Goal: Transaction & Acquisition: Purchase product/service

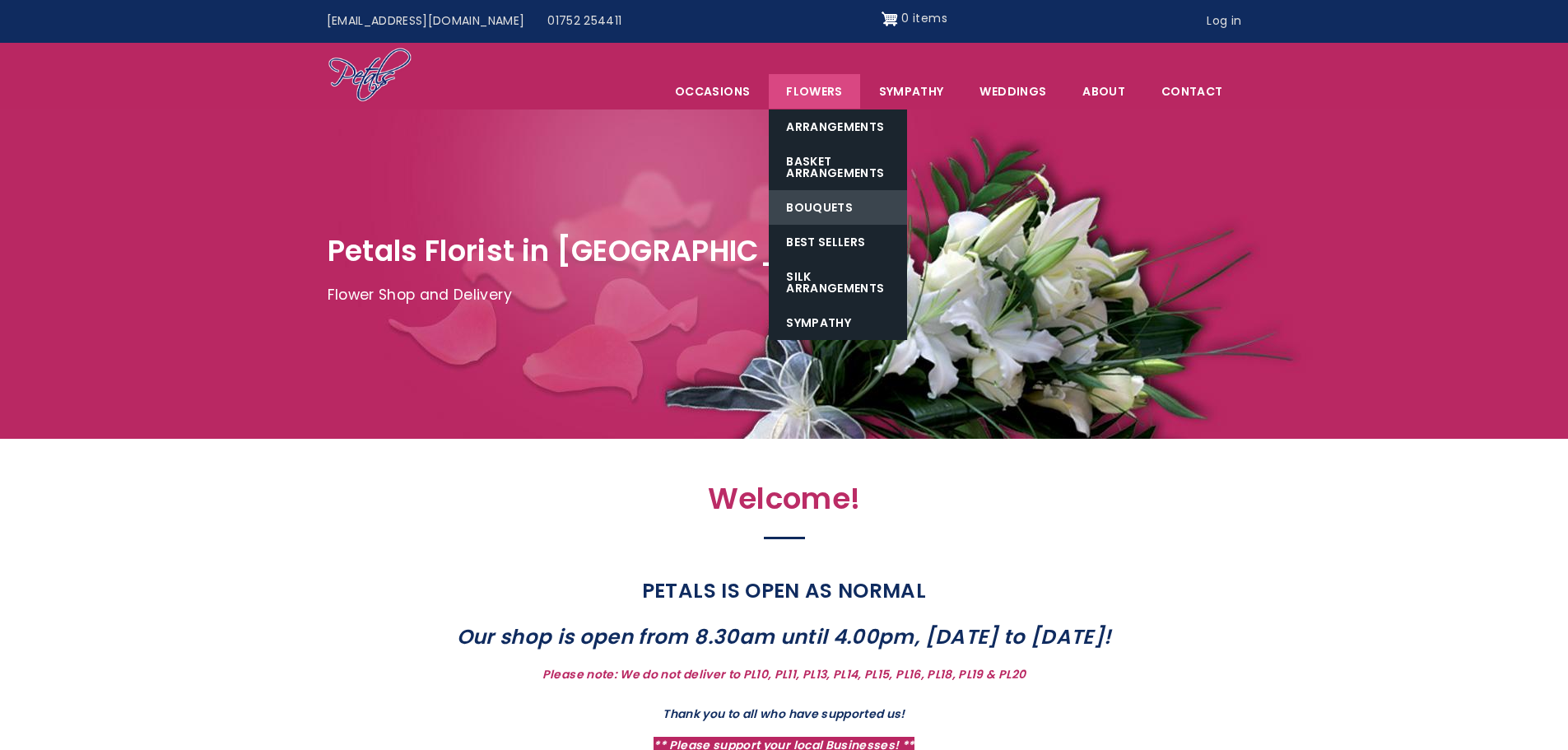
click at [825, 201] on link "Bouquets" at bounding box center [837, 208] width 138 height 35
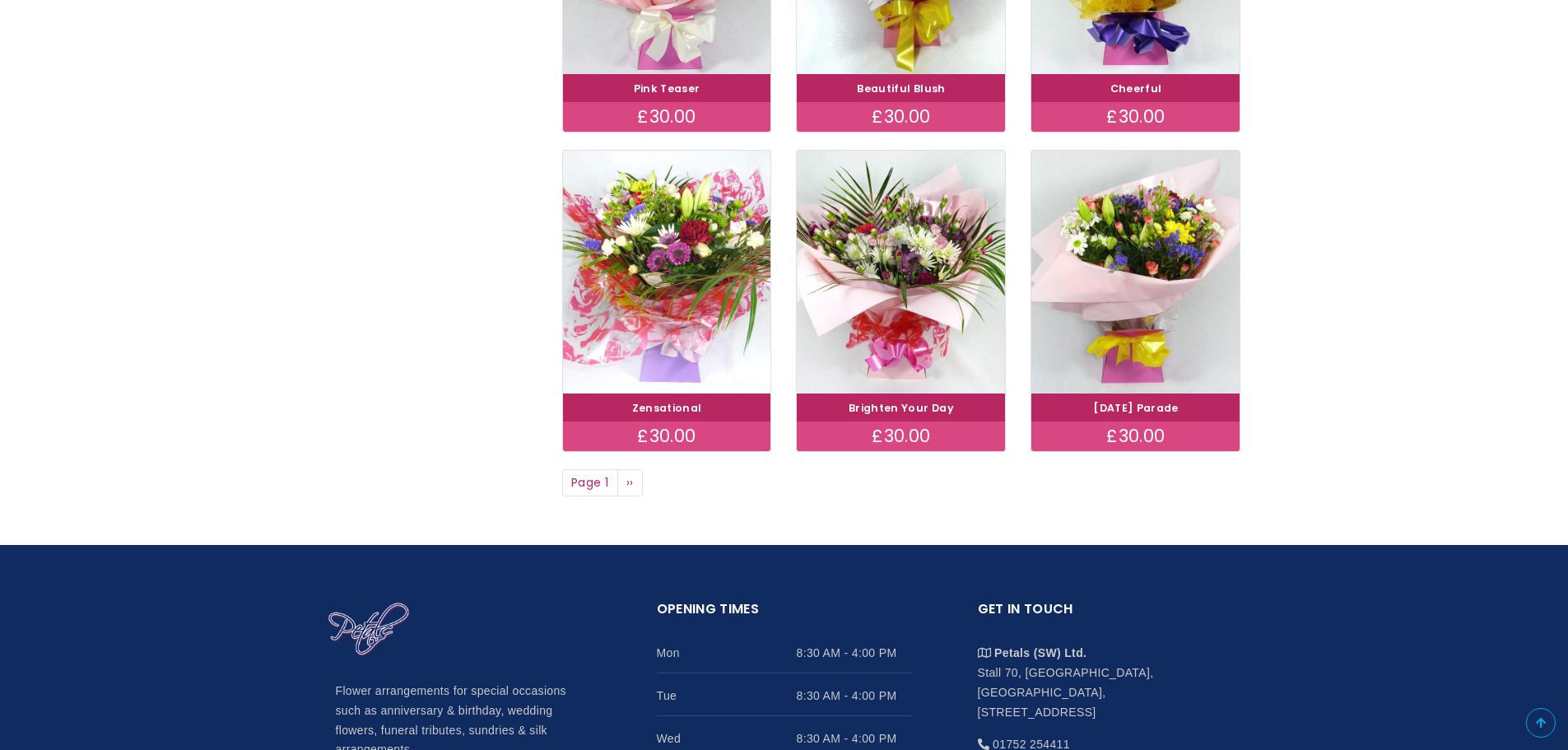
scroll to position [1153, 0]
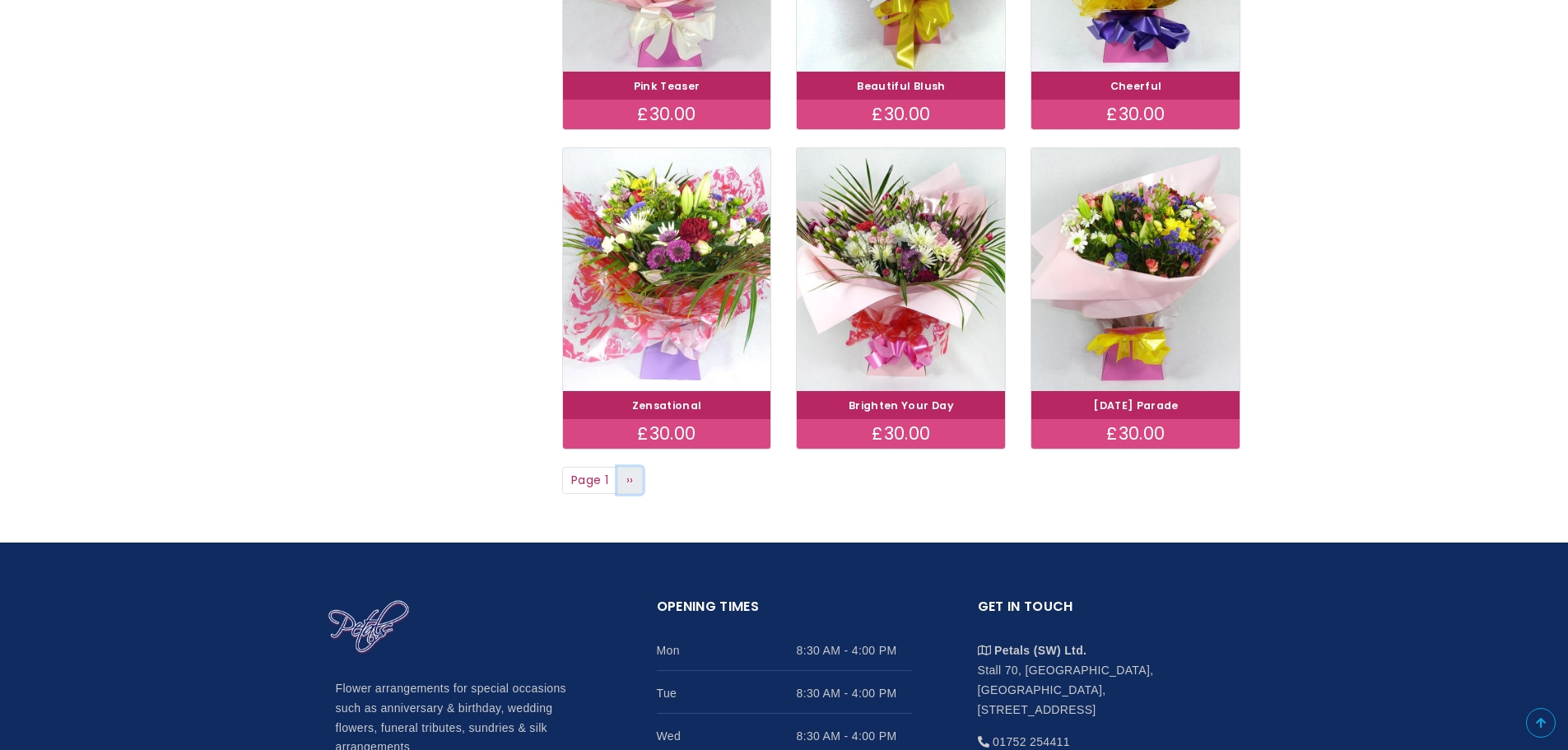
click at [635, 483] on link "Next page ››" at bounding box center [631, 481] width 27 height 28
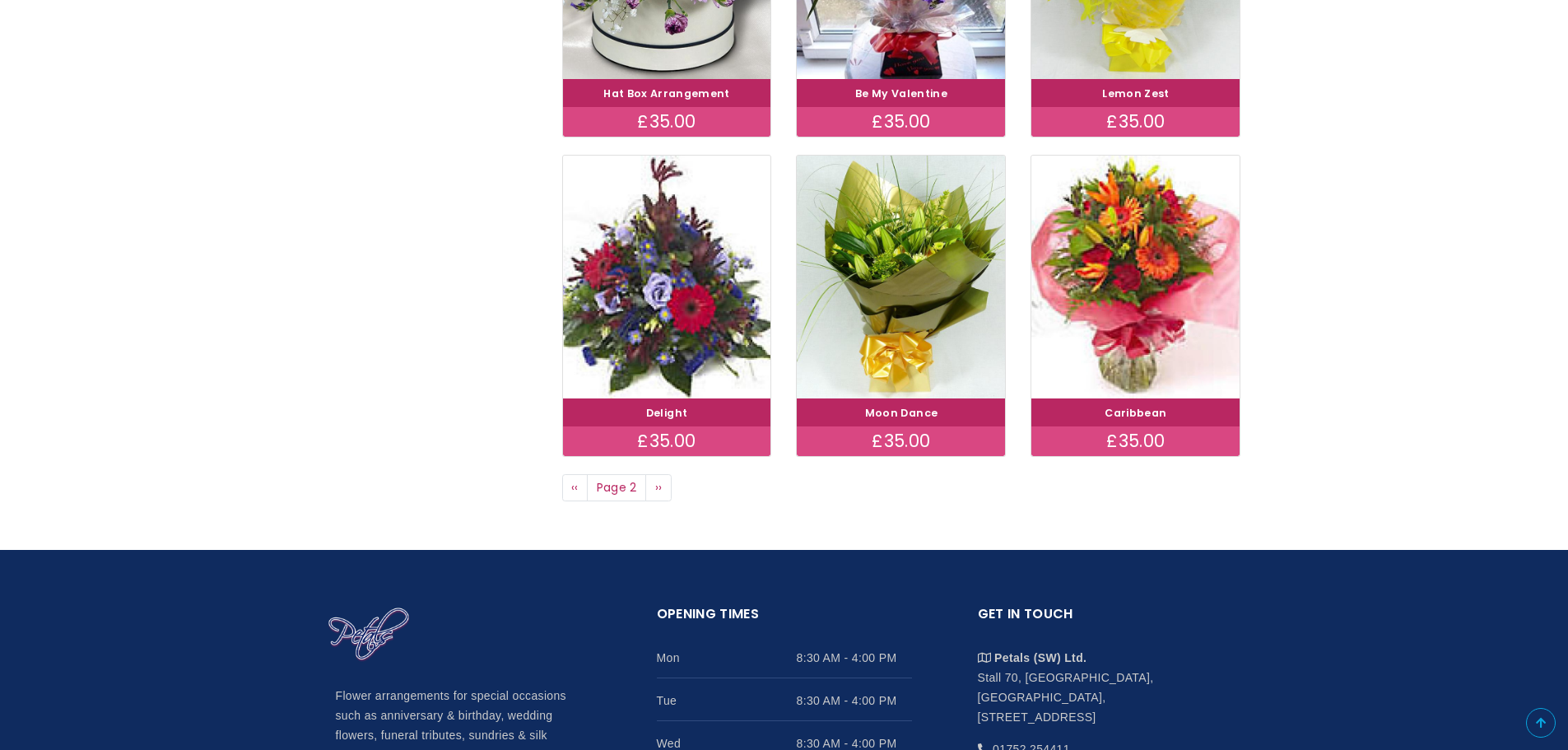
scroll to position [1153, 0]
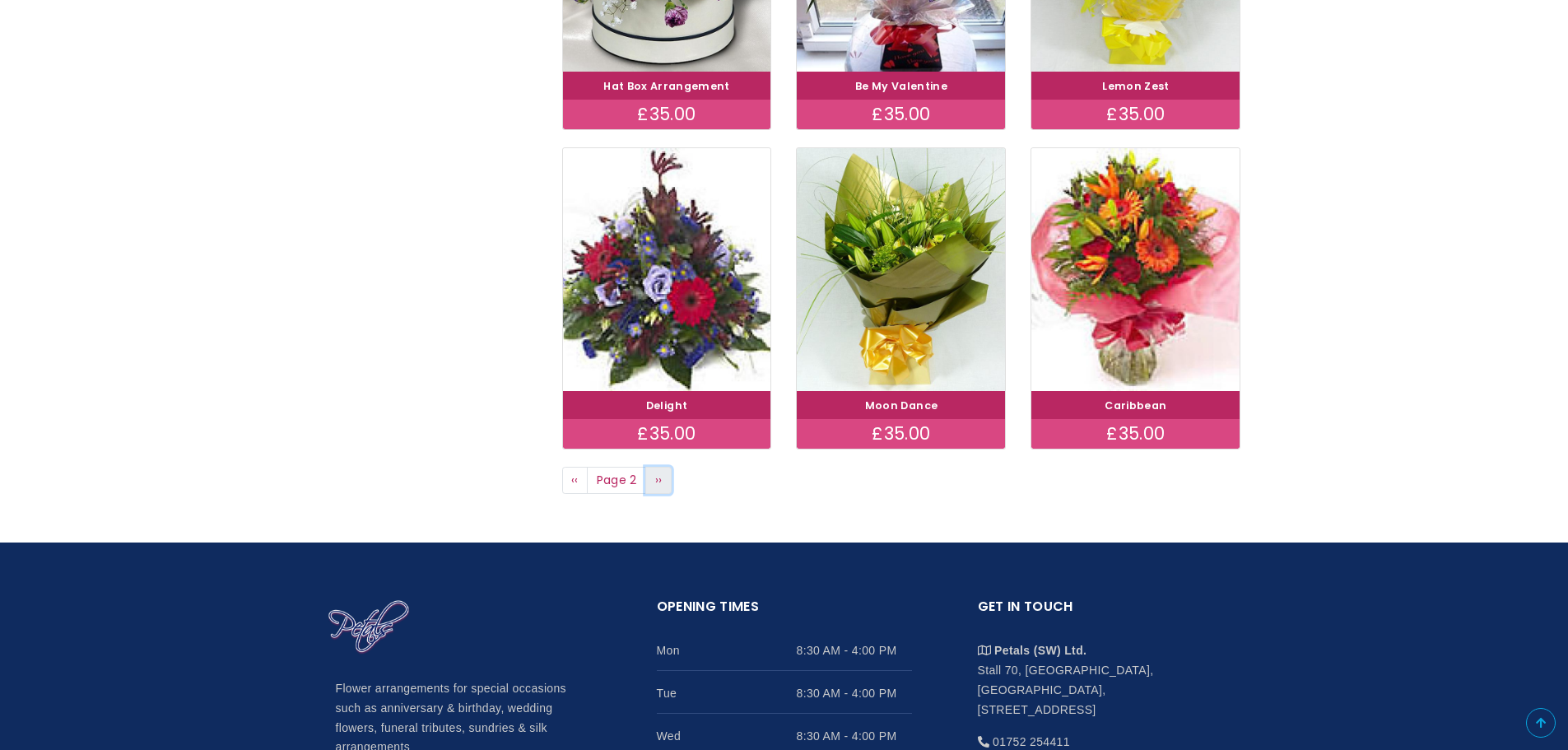
click at [657, 480] on span "››" at bounding box center [659, 480] width 7 height 17
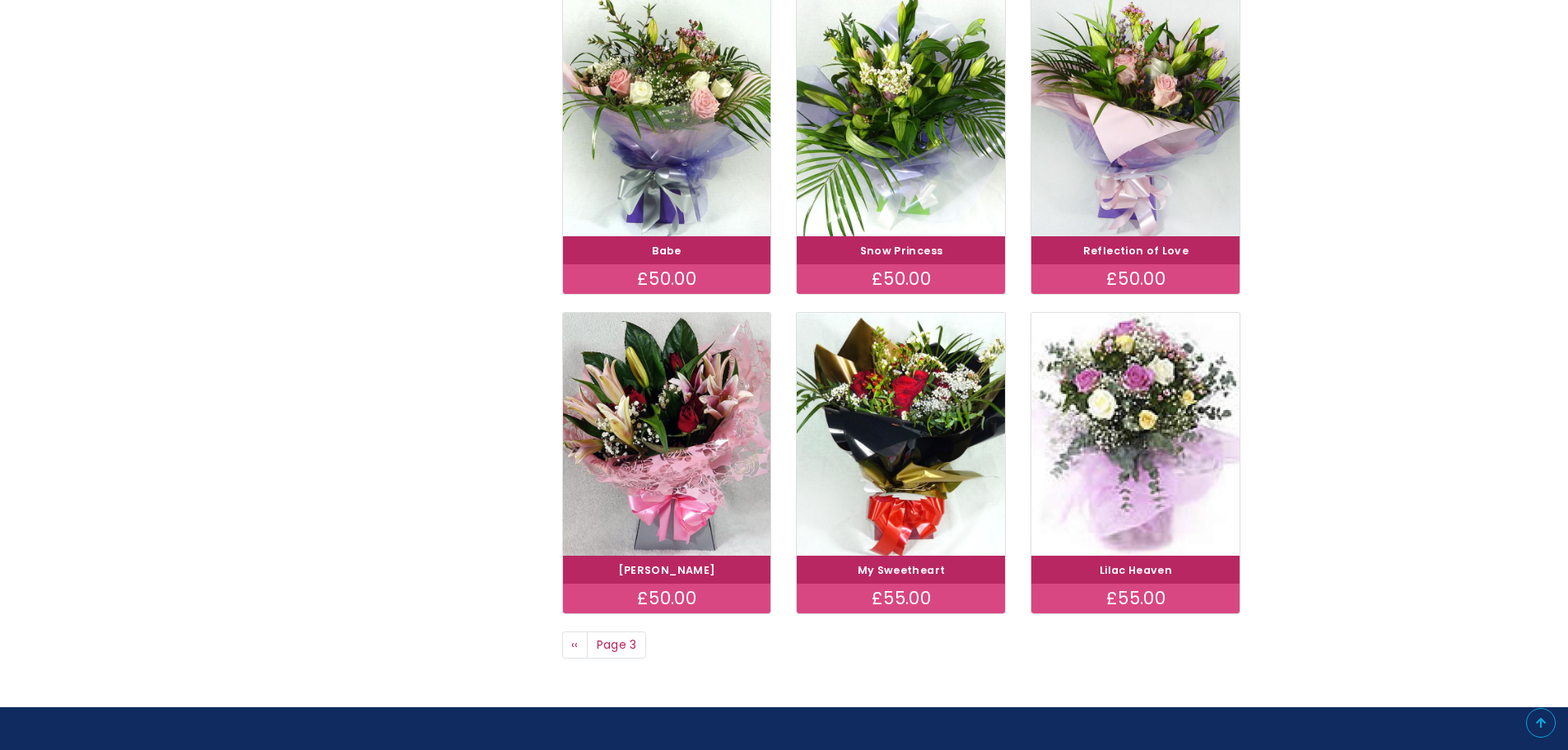
scroll to position [1070, 0]
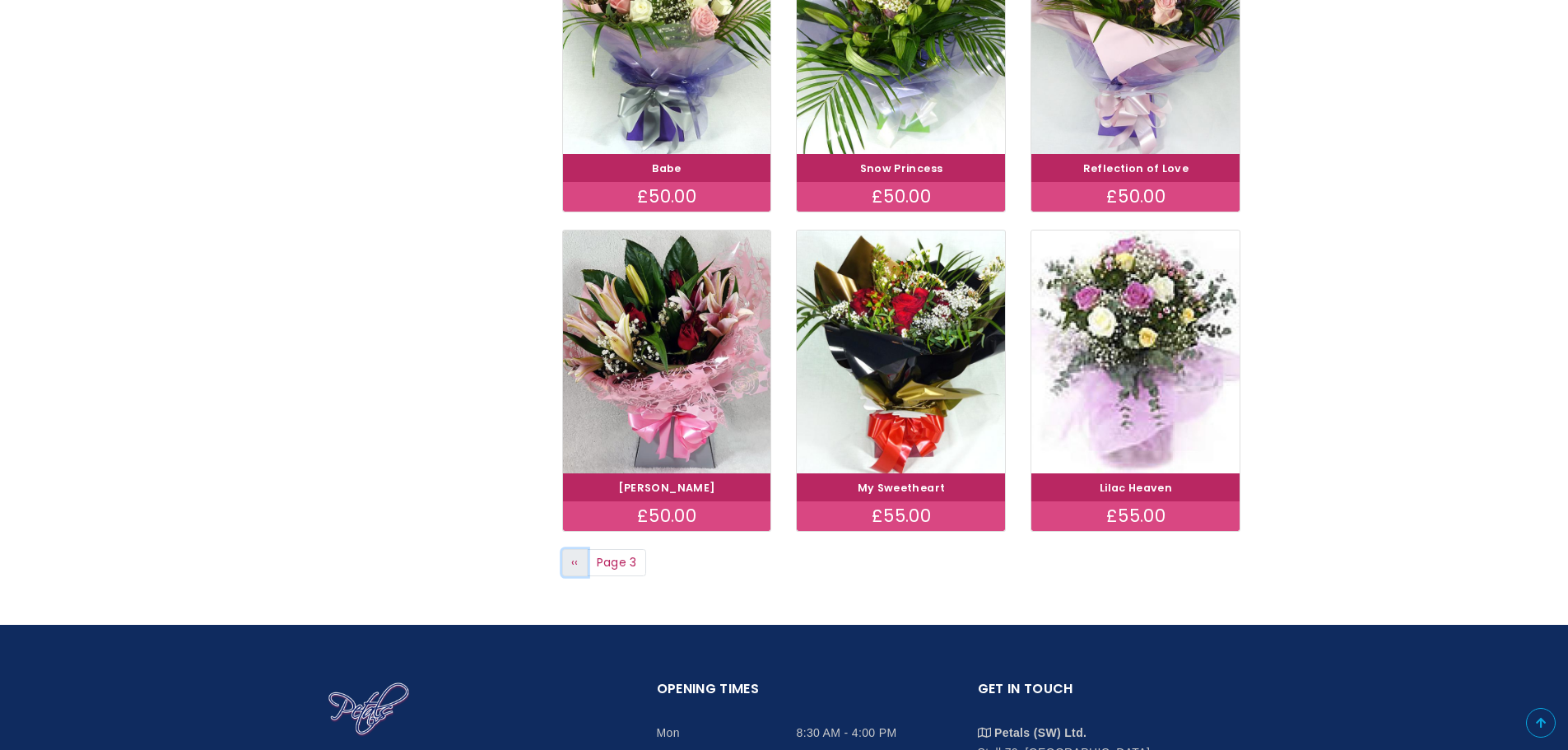
click at [571, 562] on span "‹‹" at bounding box center [574, 562] width 7 height 17
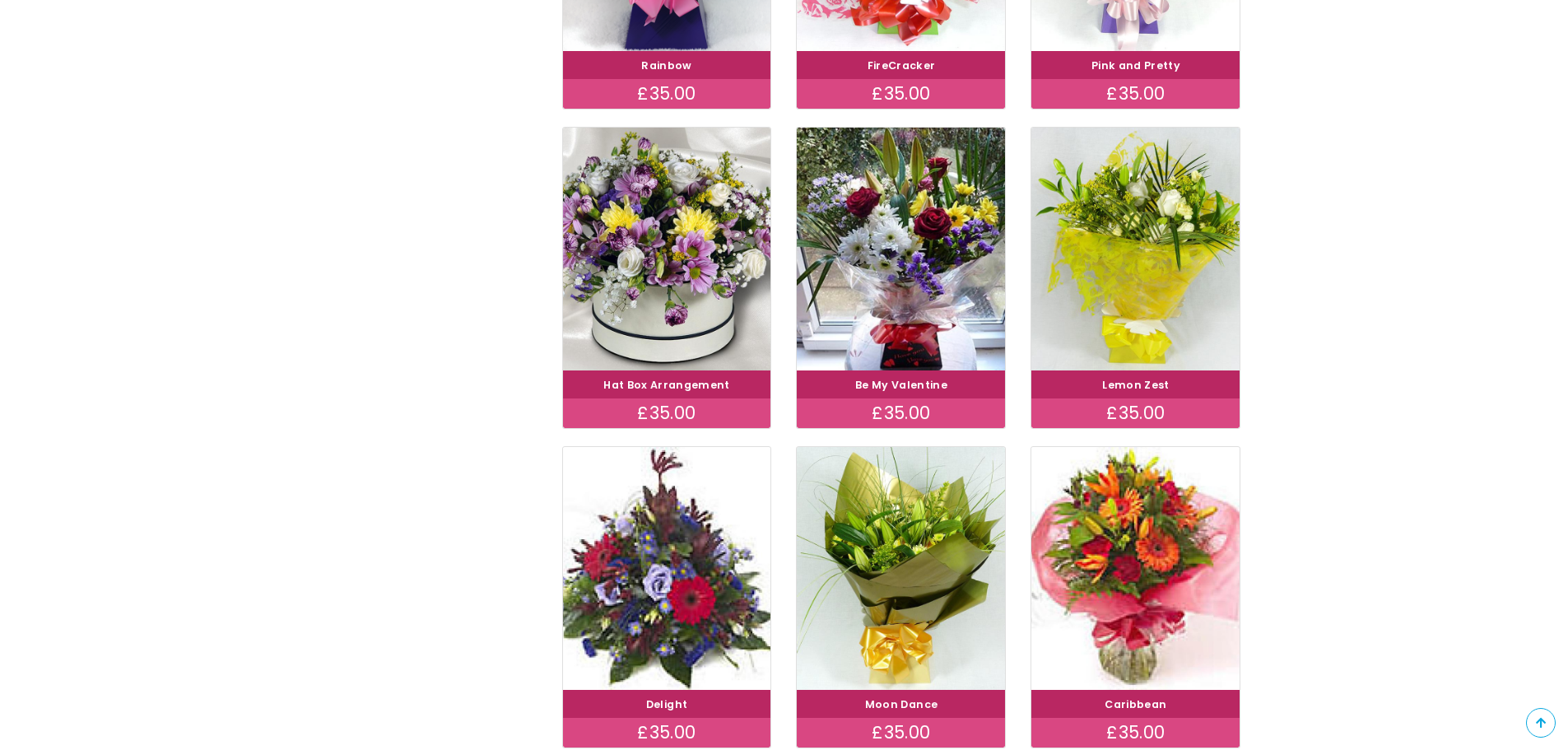
scroll to position [905, 0]
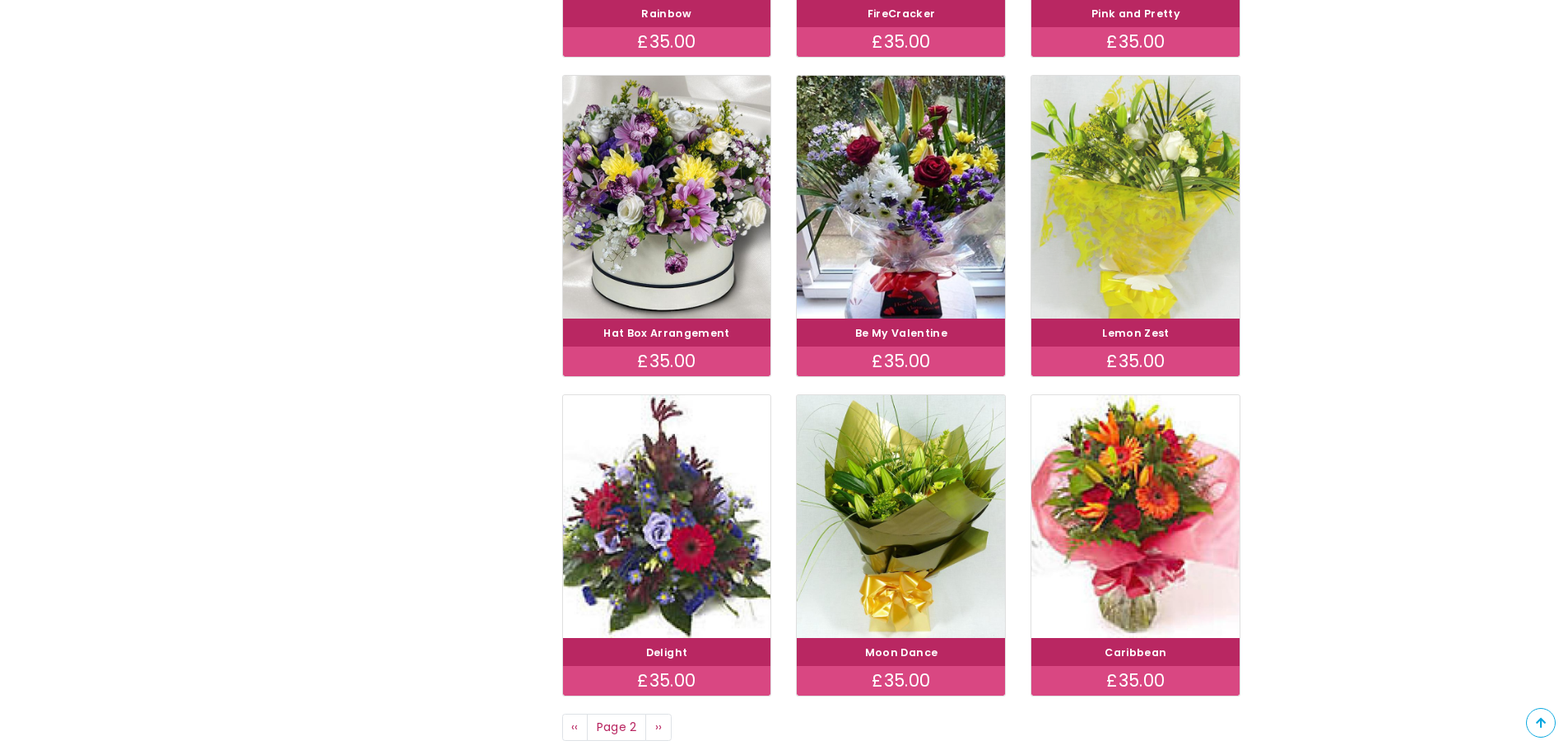
click at [1135, 235] on img at bounding box center [1135, 197] width 233 height 271
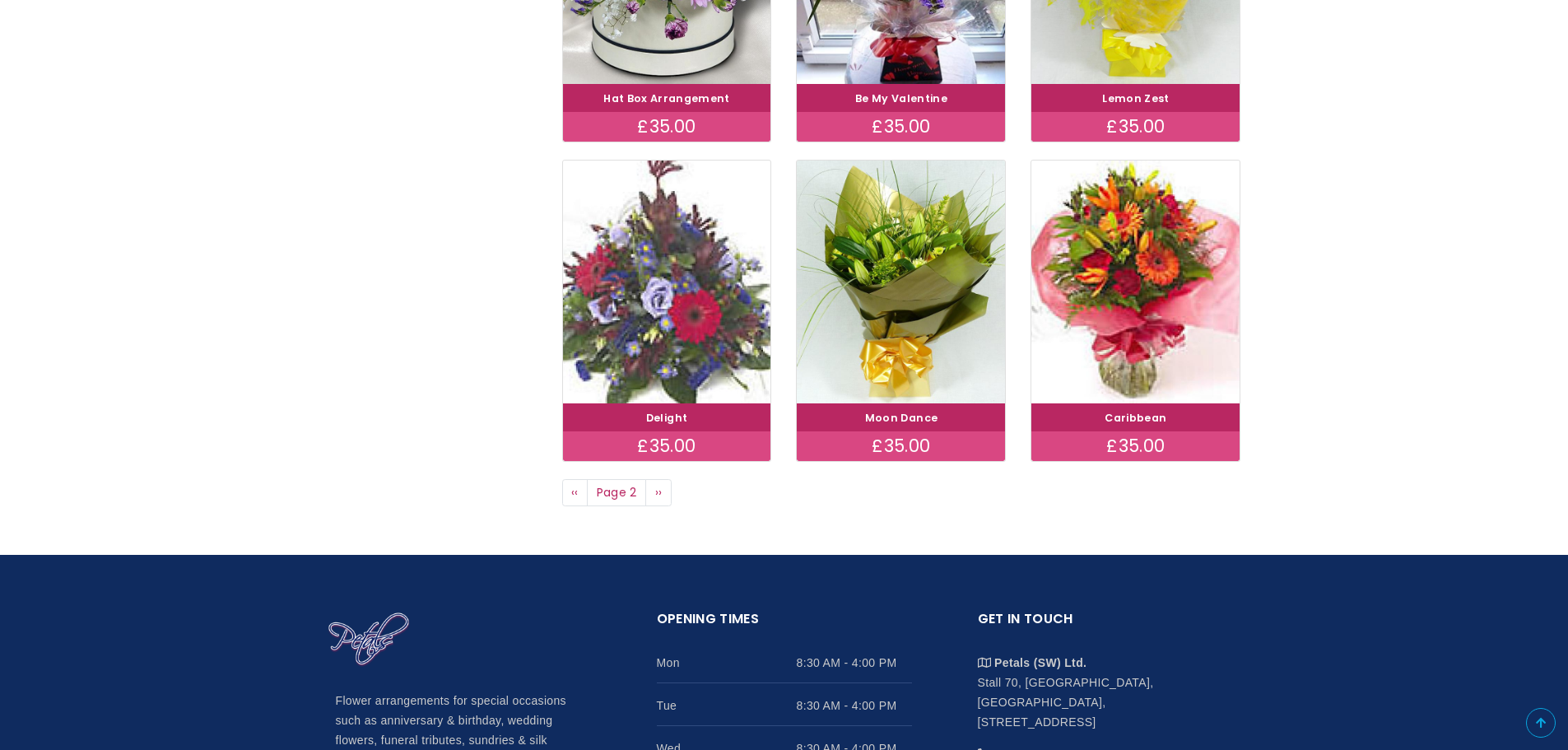
scroll to position [1153, 0]
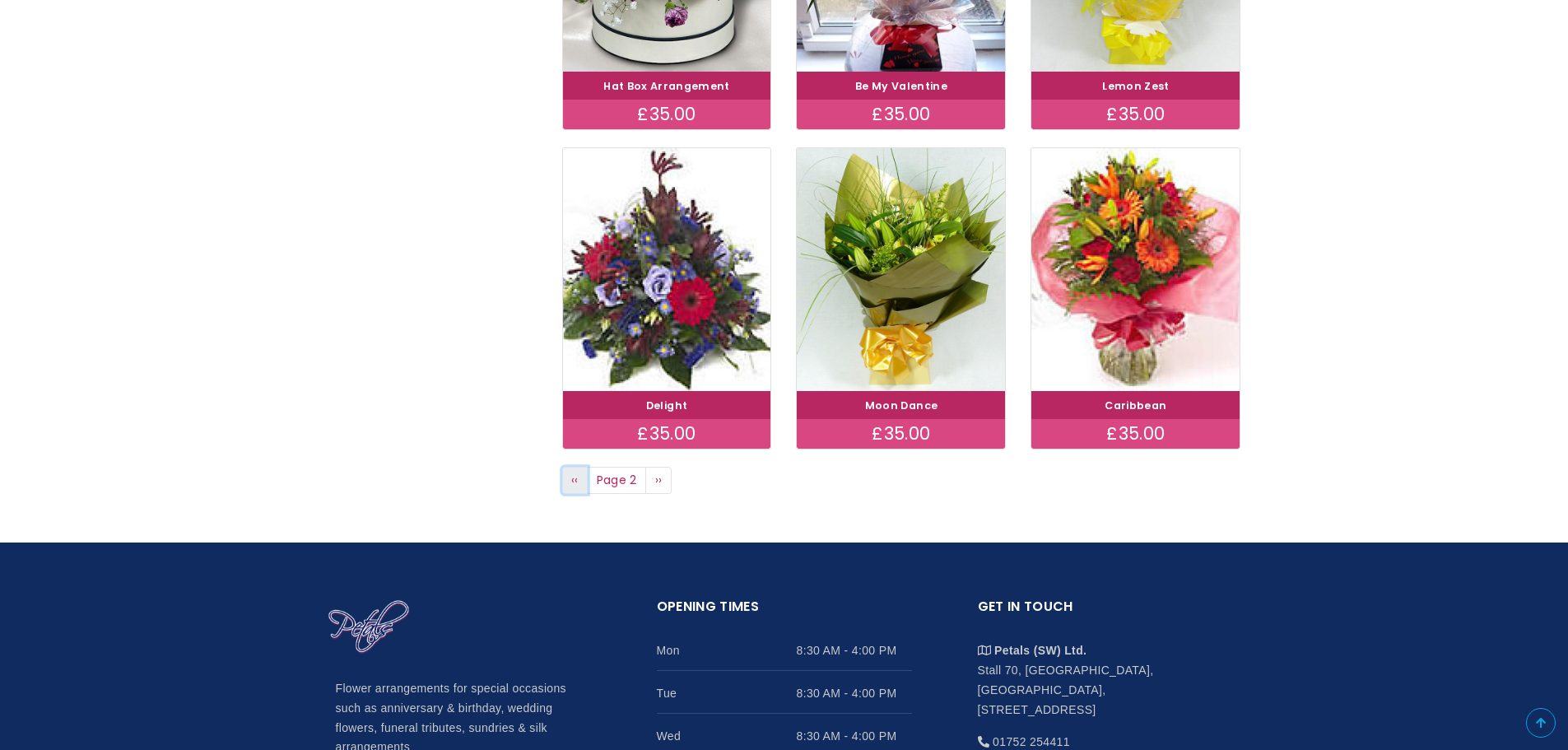
click at [577, 482] on span "‹‹" at bounding box center [574, 480] width 7 height 17
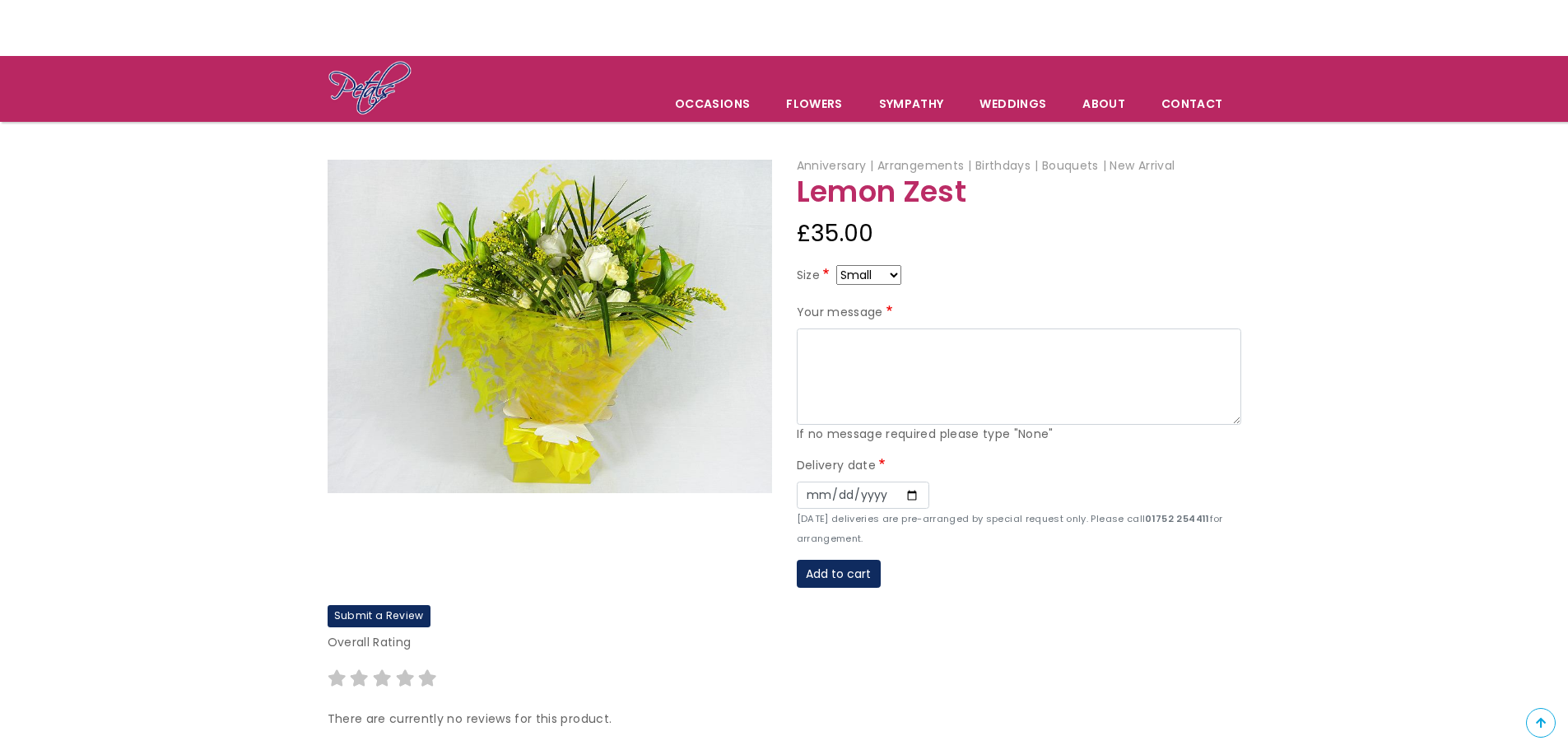
scroll to position [83, 0]
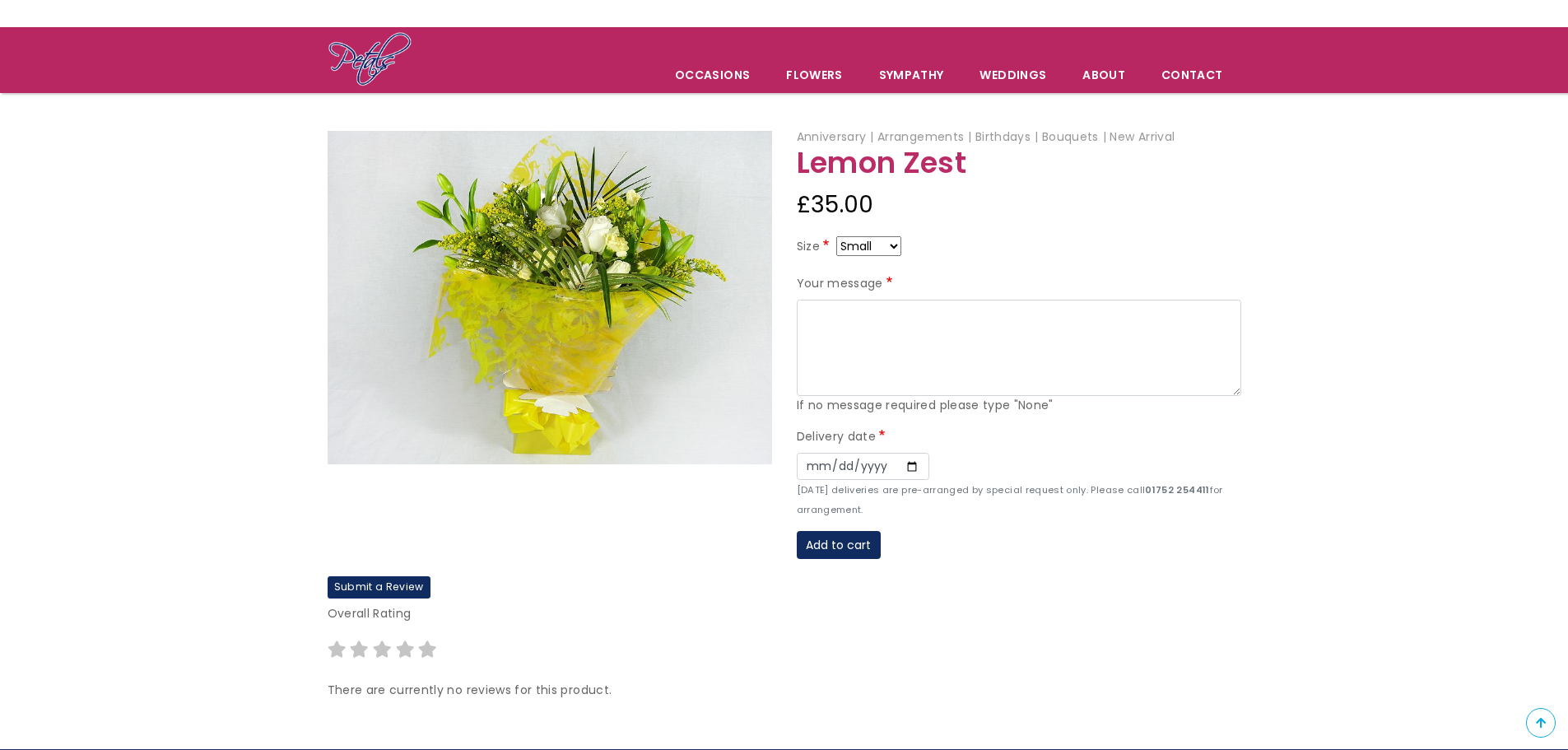
click at [891, 246] on select "Small Medium Large" at bounding box center [869, 245] width 65 height 19
select select "9"
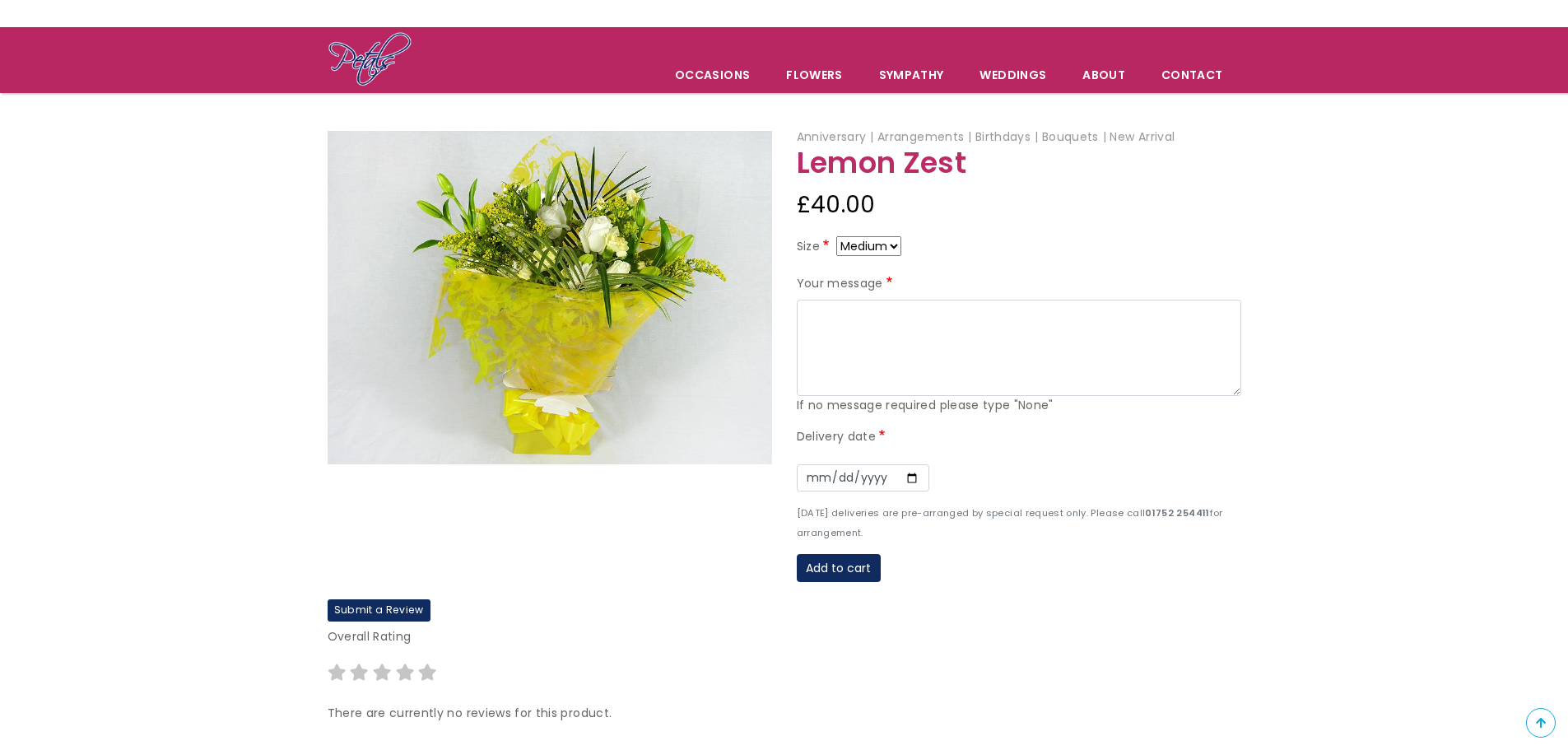
click at [1368, 438] on article "Anniversary Arrangements Birthdays Bouquets New Arrival Lemon Zest £40.00 Size …" at bounding box center [784, 431] width 1568 height 608
click at [843, 322] on textarea "Your message" at bounding box center [1018, 348] width 444 height 97
type textarea "M"
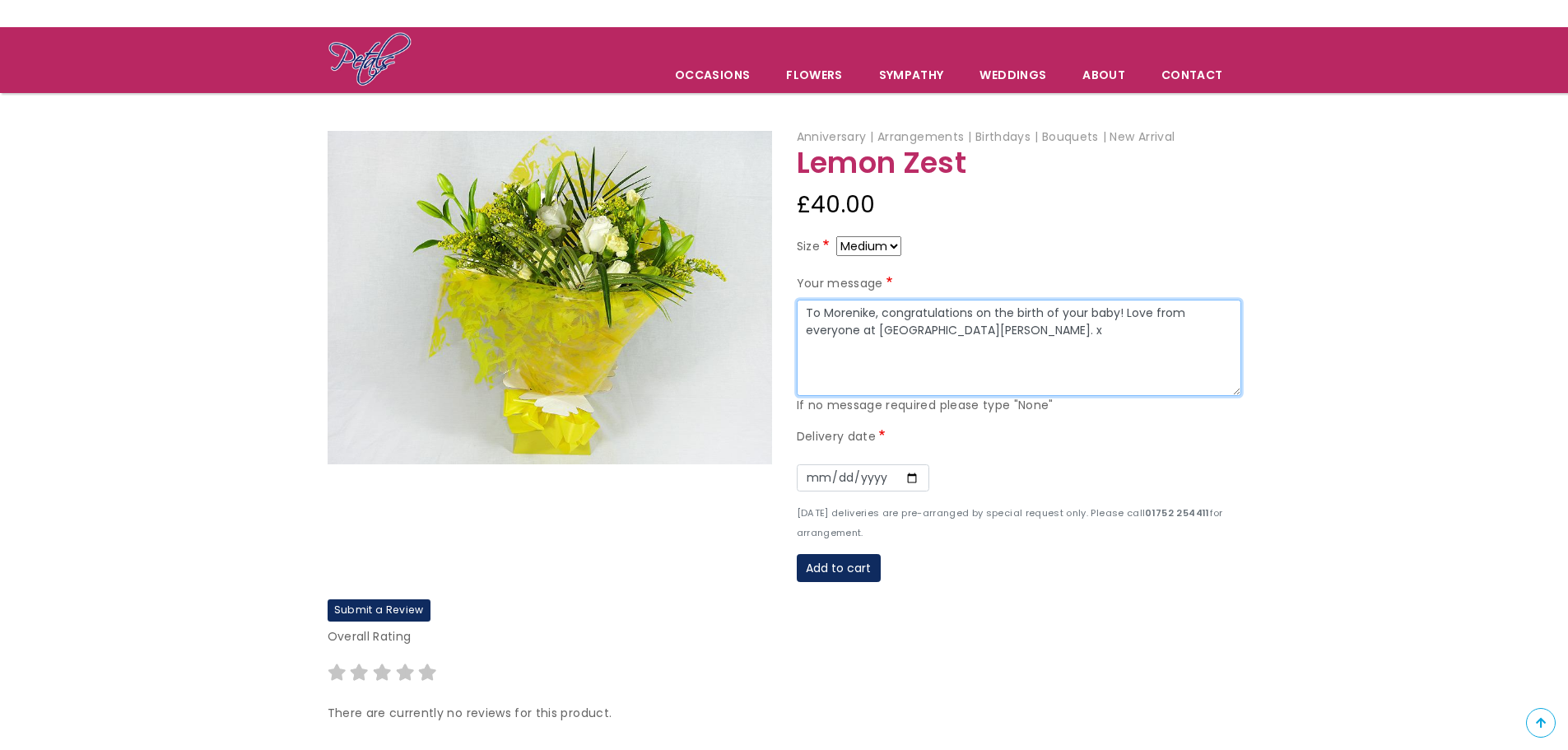
click at [1063, 361] on textarea "To Morenike, congratulations on the birth of your baby! Love from everyone at […" at bounding box center [1018, 348] width 444 height 97
type textarea "To Morenike, congratulations on the birth of your baby! Love from everyone at […"
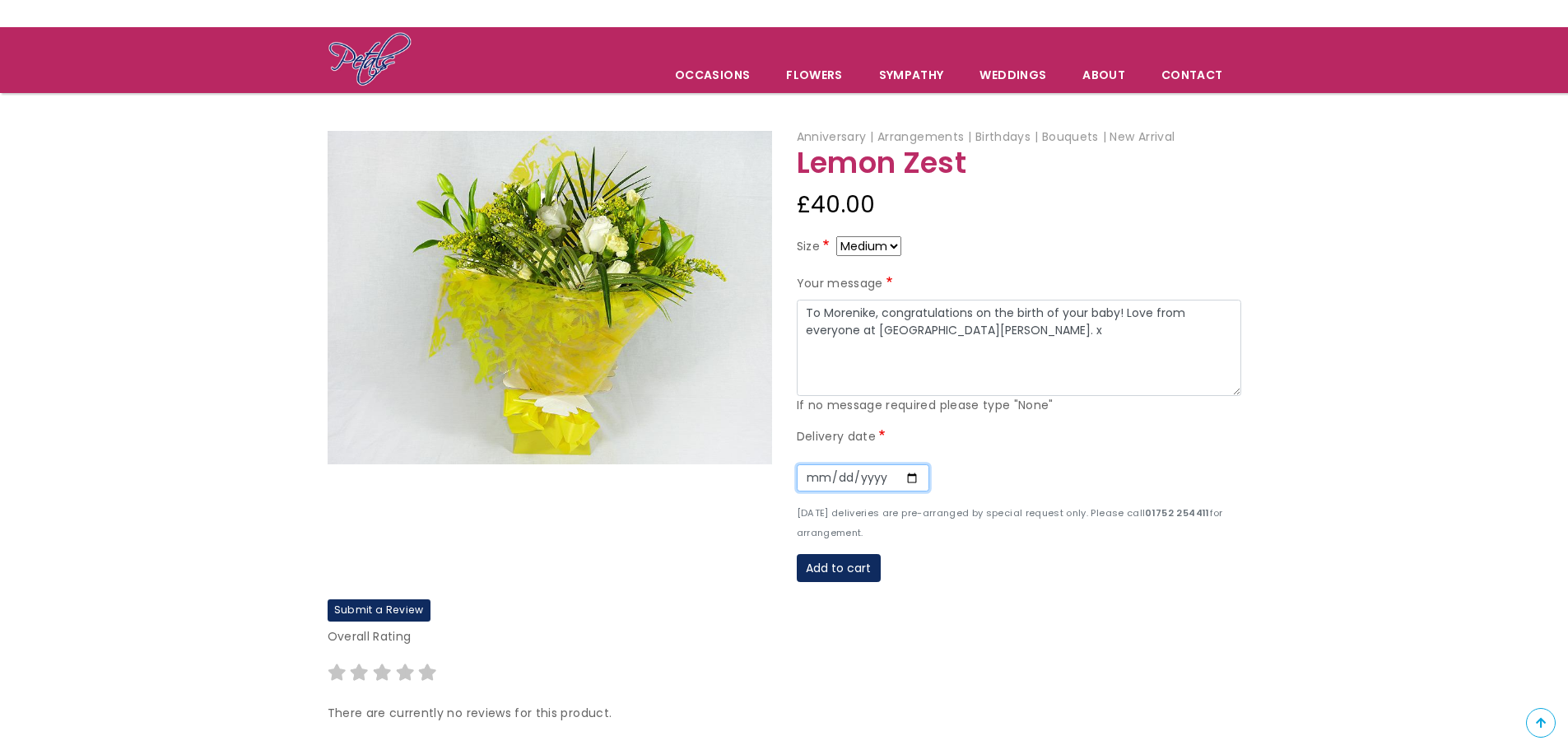
click at [905, 477] on input "Date" at bounding box center [863, 478] width 132 height 28
type input "[DATE]"
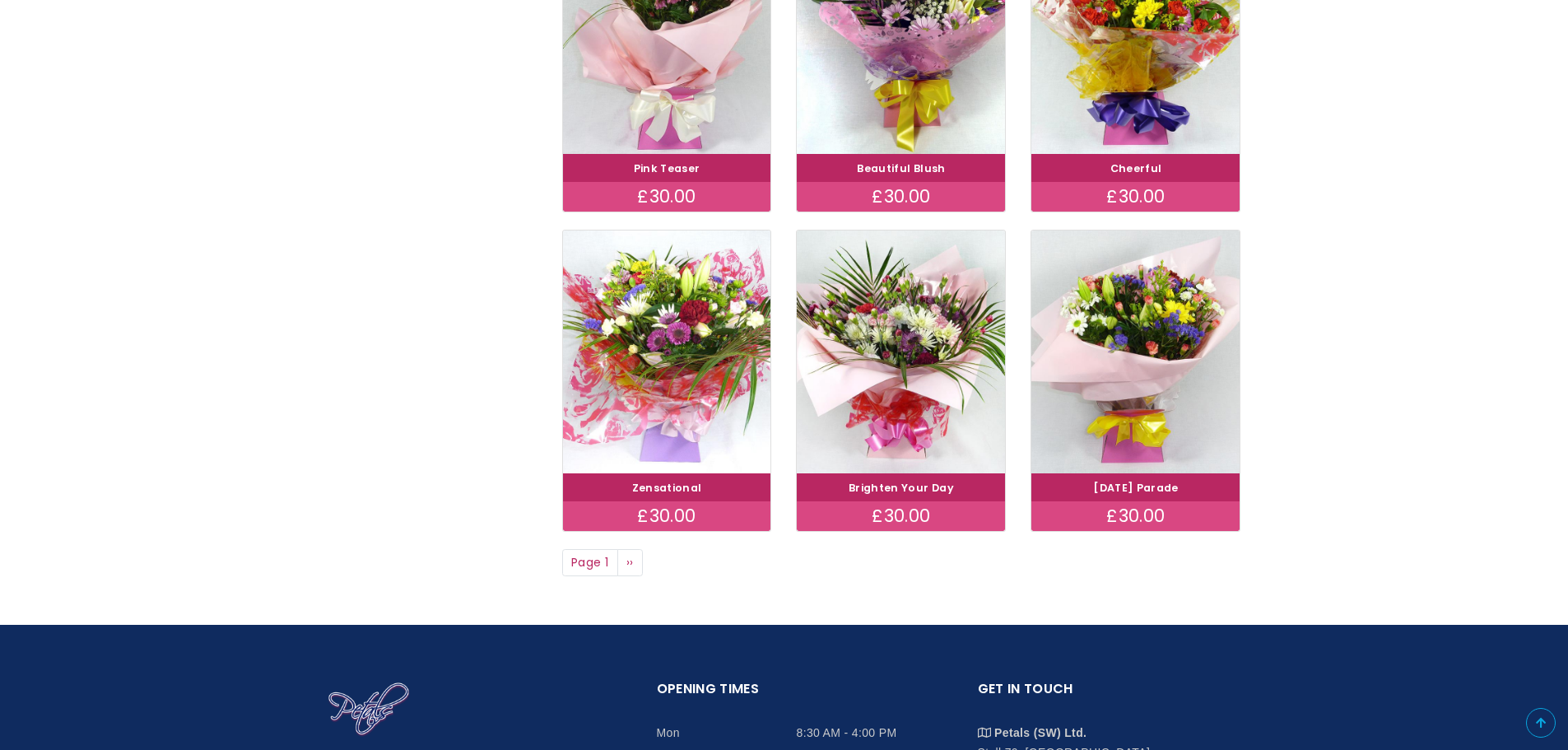
scroll to position [1153, 0]
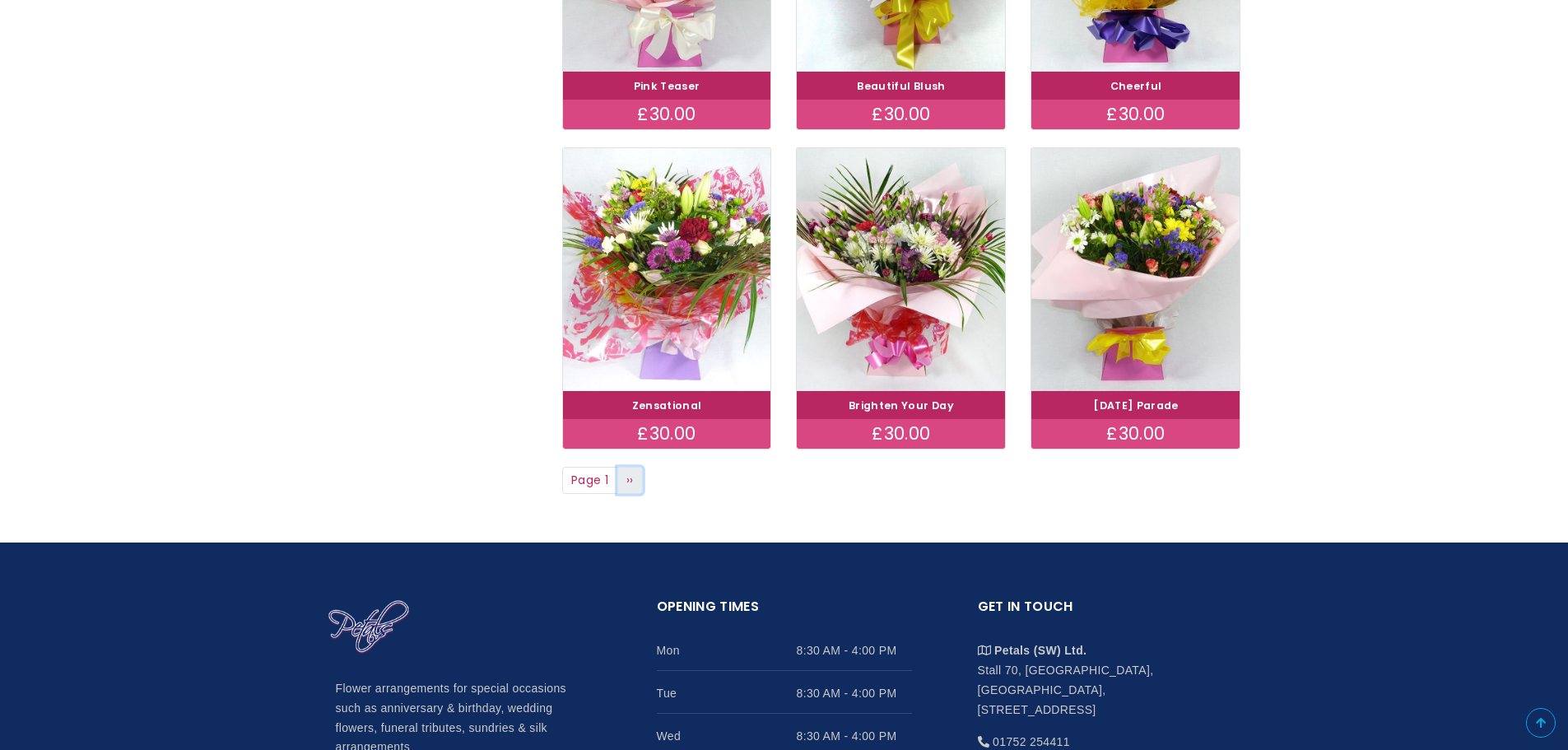
click at [624, 479] on link "Next page ››" at bounding box center [631, 481] width 27 height 28
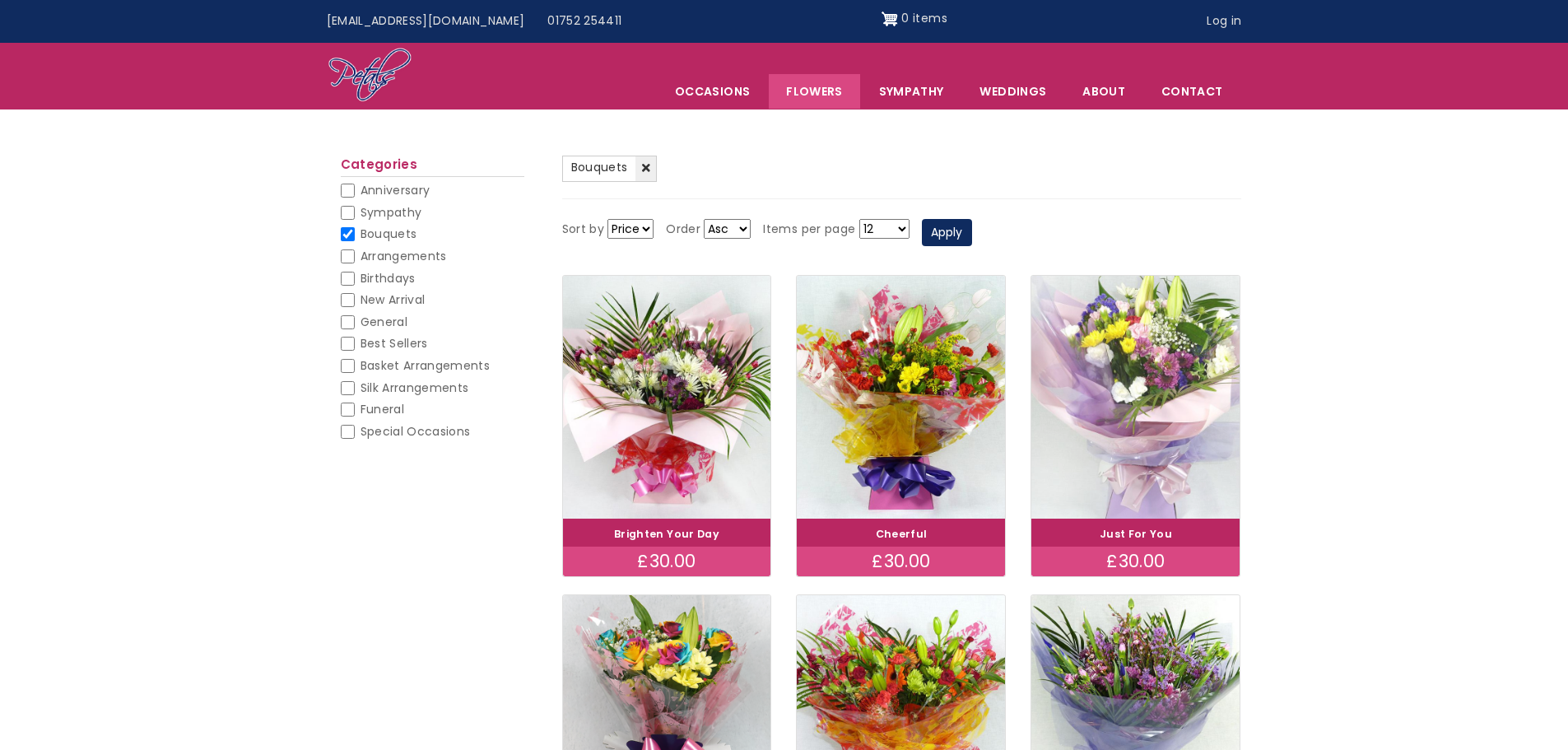
click at [1132, 413] on img at bounding box center [1135, 397] width 233 height 271
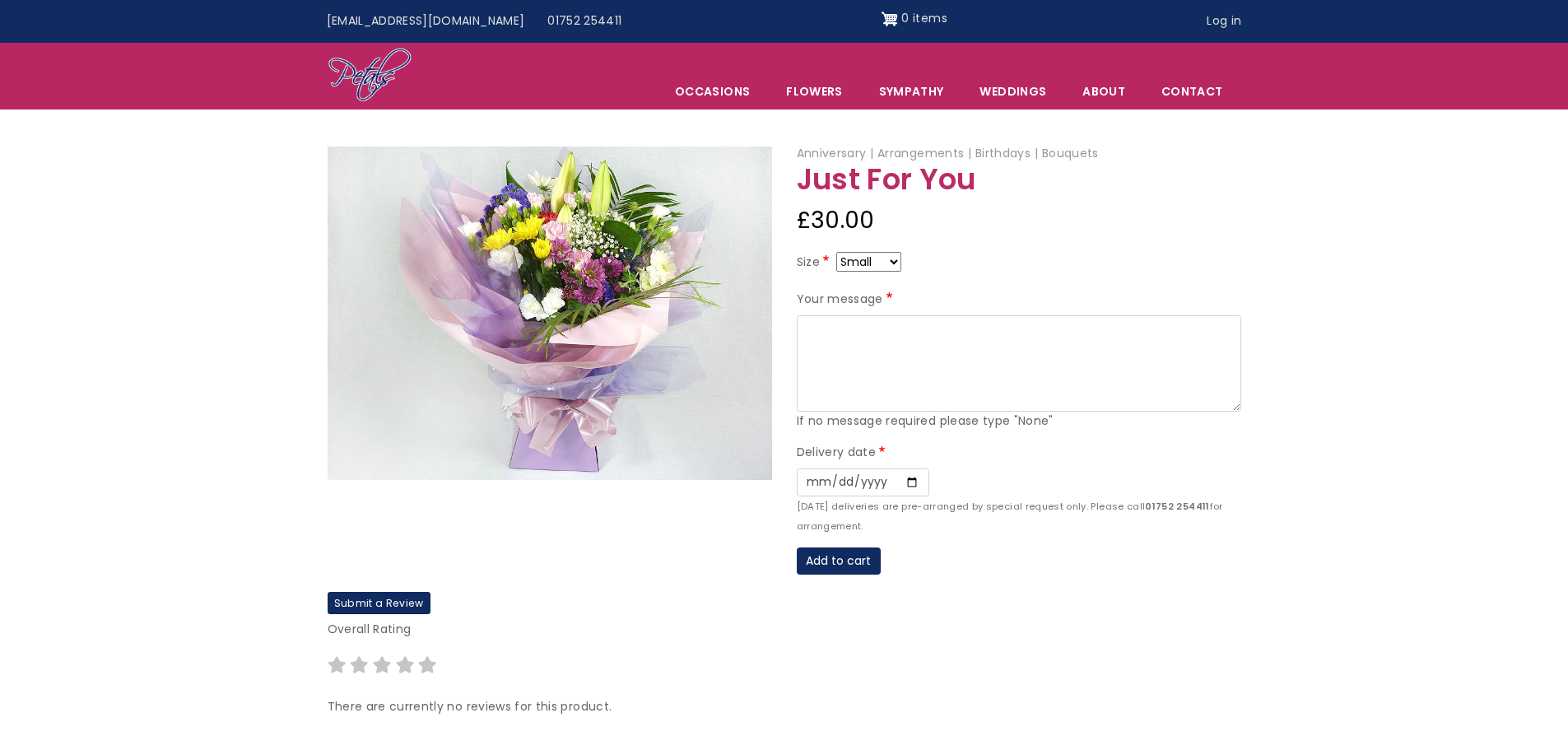
click at [891, 263] on select "Small Medium Large" at bounding box center [869, 261] width 65 height 19
select select "9"
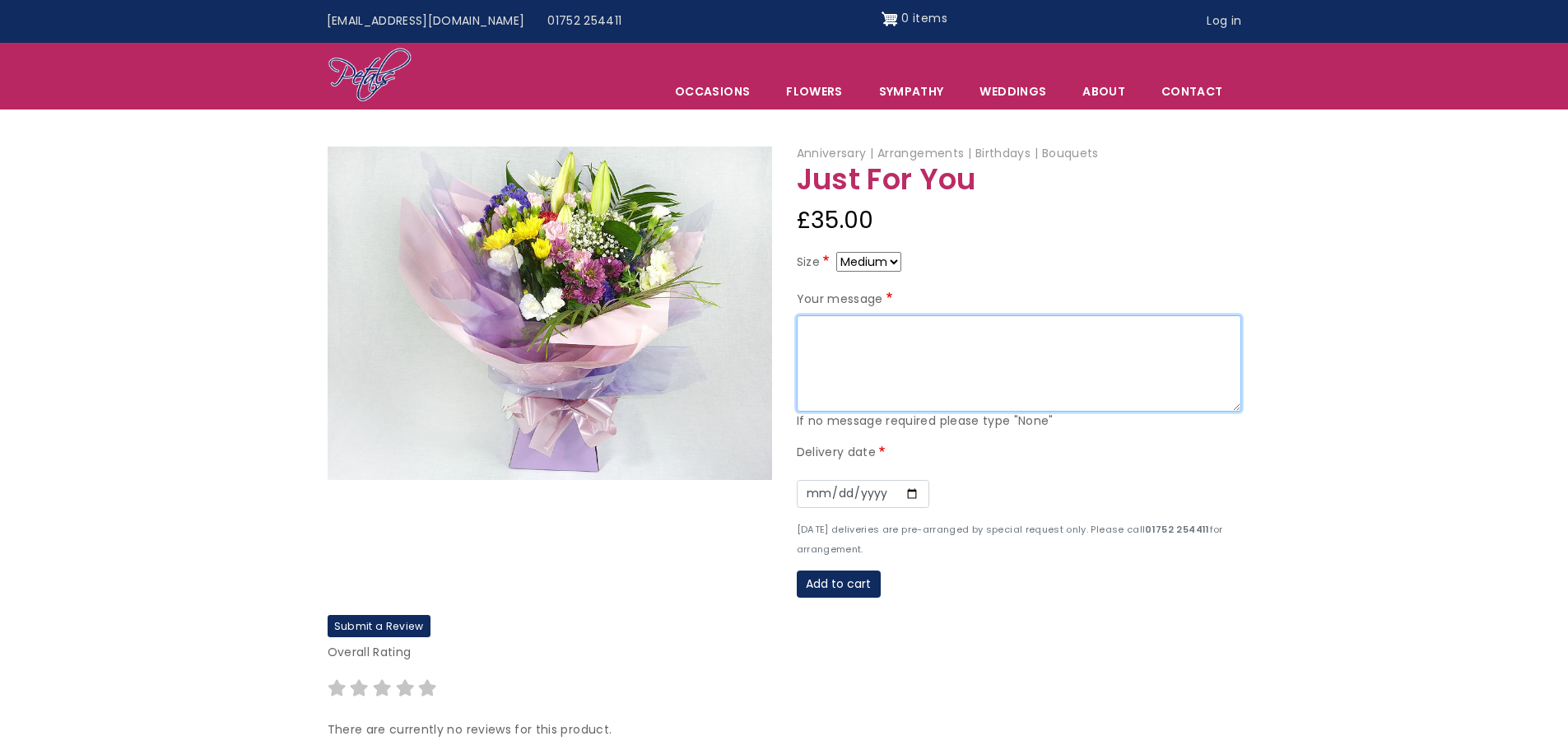
click at [839, 329] on textarea "Your message" at bounding box center [1018, 364] width 444 height 97
type textarea "To Morenike, congratulations on the birth of your baby! Love from everyone at […"
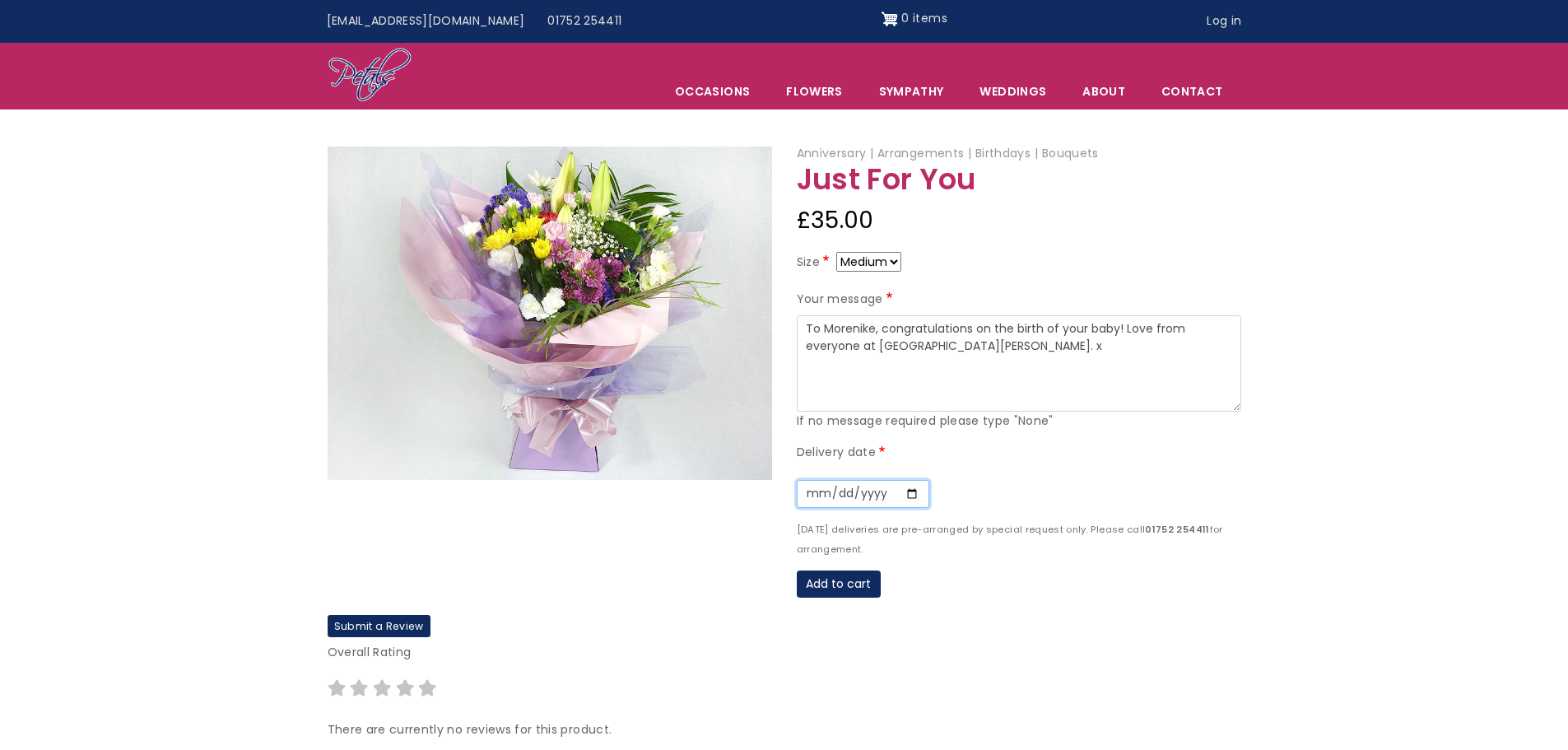
click at [905, 494] on input "Date" at bounding box center [863, 494] width 132 height 28
type input "2025-09-03"
click at [842, 587] on button "Add to cart" at bounding box center [838, 584] width 84 height 28
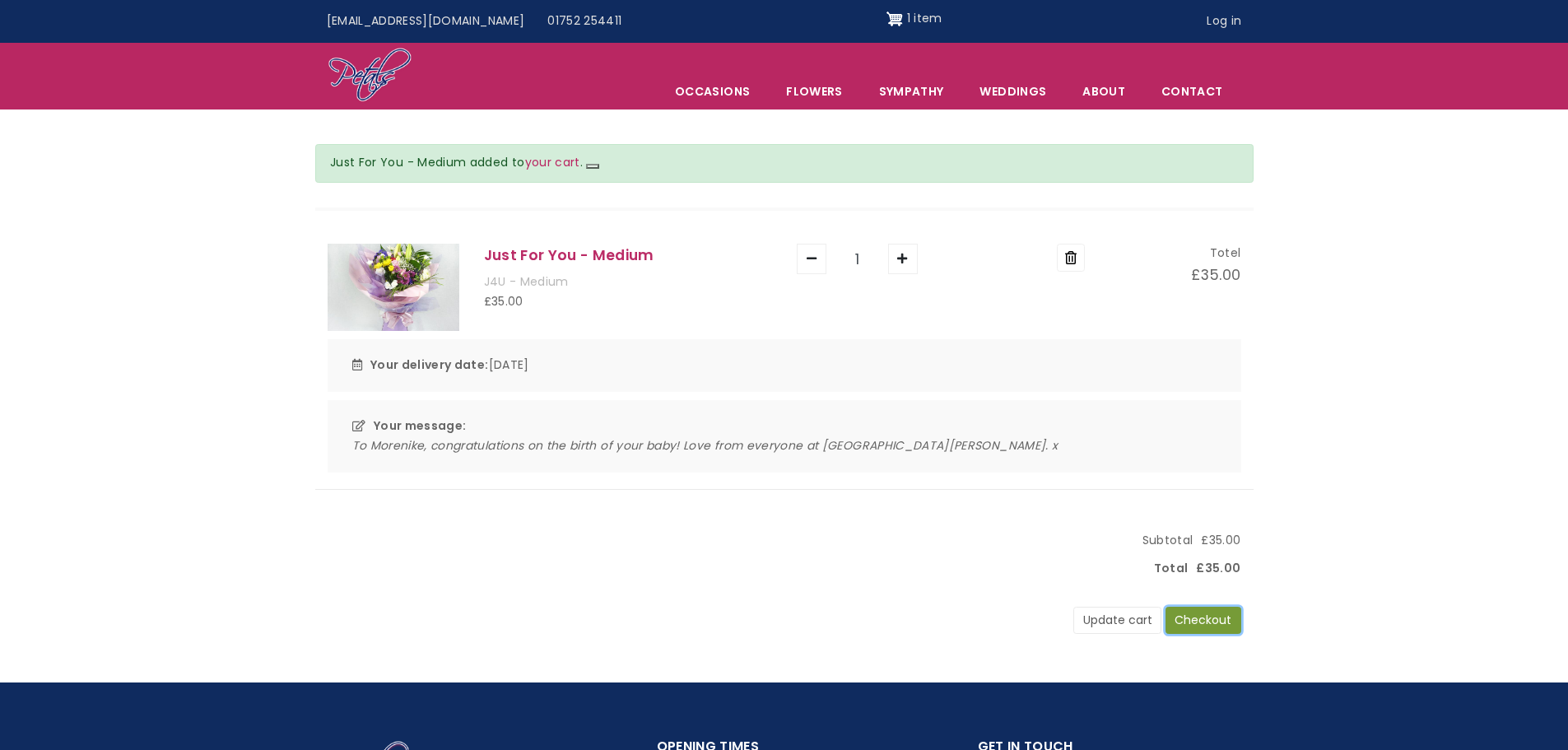
click at [1199, 619] on button "Checkout" at bounding box center [1203, 620] width 75 height 28
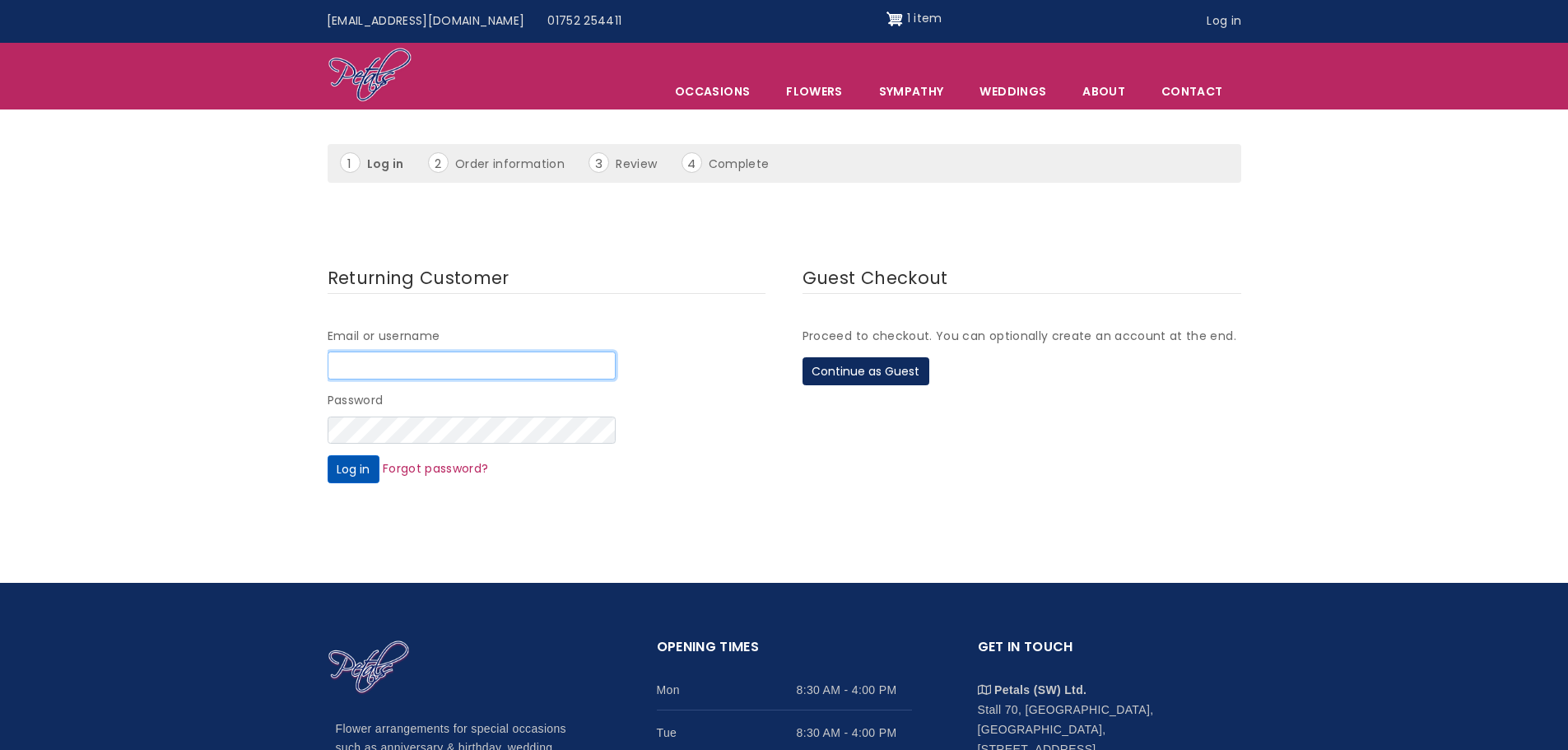
type input "finance@ajdevon.co.uk"
click at [350, 473] on button "Log in" at bounding box center [353, 469] width 51 height 28
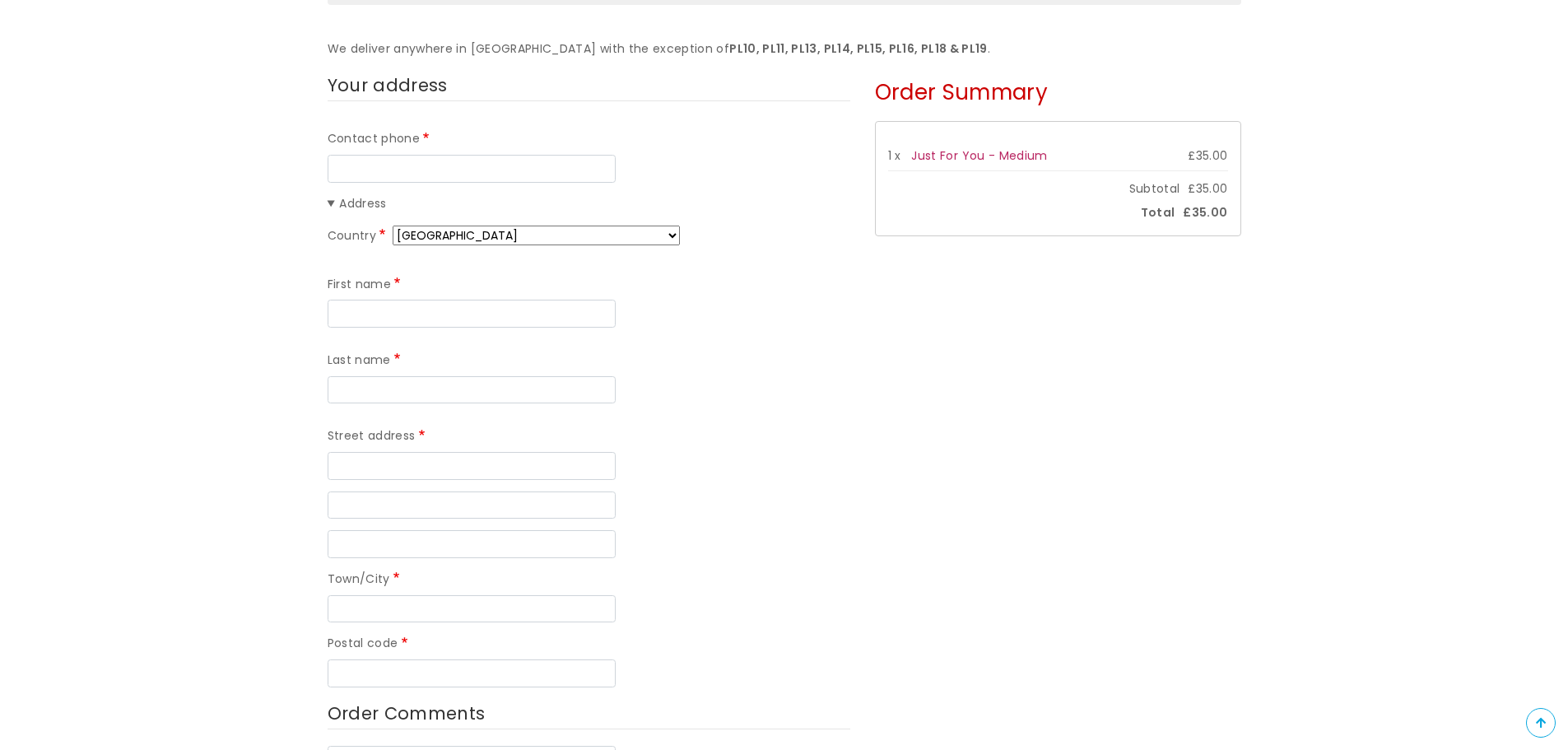
scroll to position [247, 0]
click at [430, 166] on input "Contact phone" at bounding box center [471, 165] width 288 height 28
type input "01752 337938"
click at [401, 303] on input "First name" at bounding box center [471, 310] width 288 height 28
type input "[PERSON_NAME]"
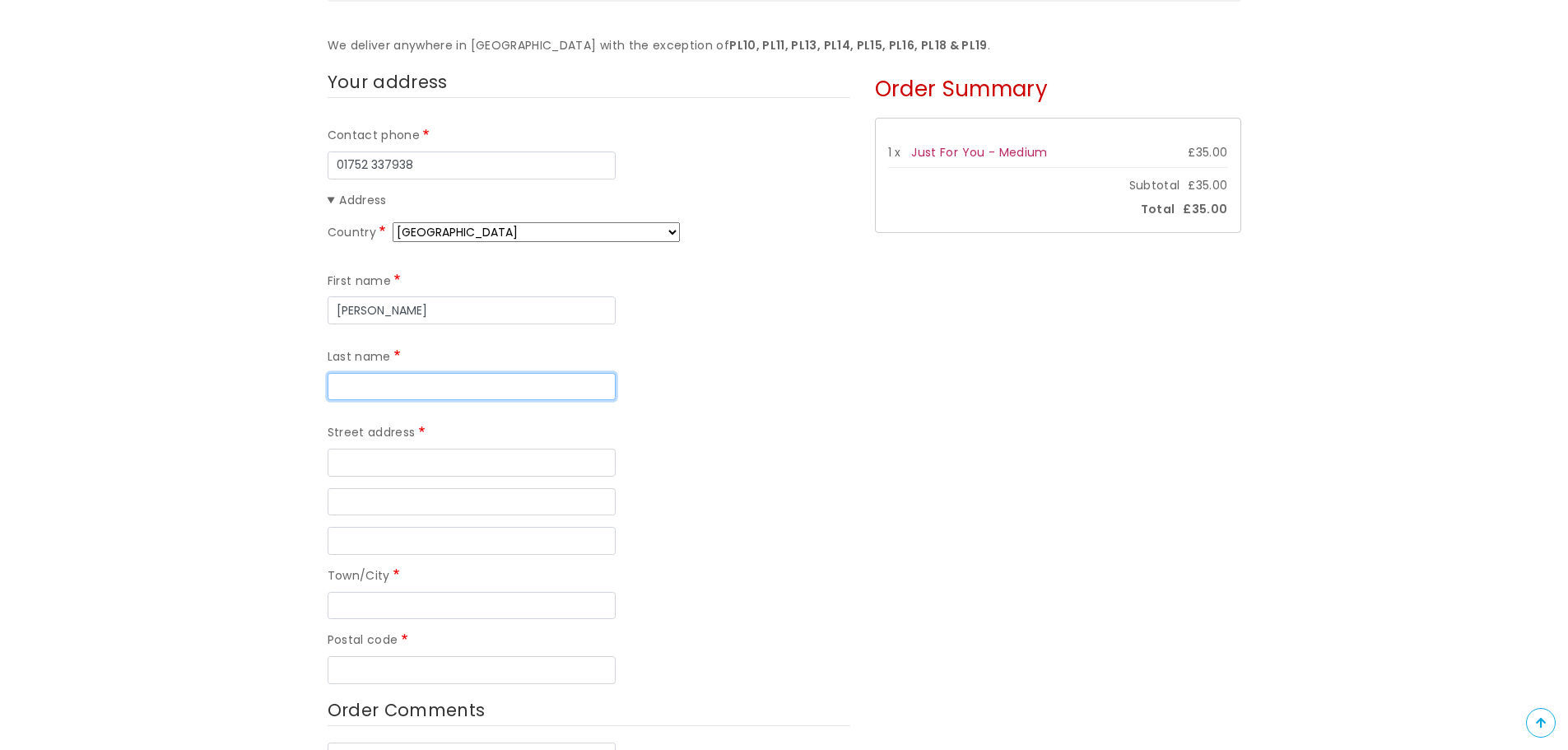
click at [602, 373] on input "Last name" at bounding box center [471, 387] width 288 height 28
type input "Little"
click at [533, 449] on input "Street address" at bounding box center [471, 462] width 288 height 28
type input "[GEOGRAPHIC_DATA][PERSON_NAME]"
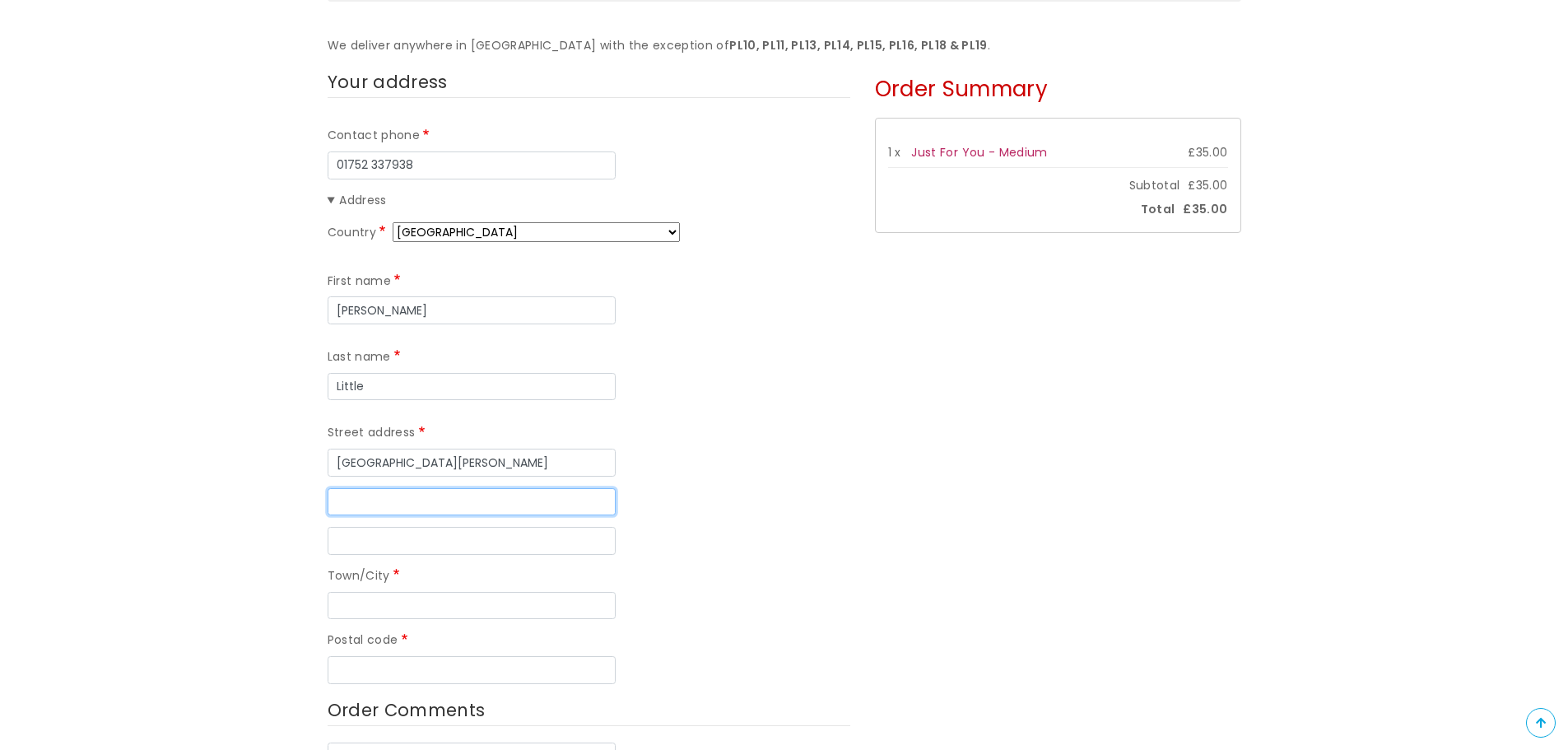
click at [487, 488] on input "Street address line 2" at bounding box center [471, 502] width 288 height 28
type input "5 Plymbridge Road"
click at [481, 527] on input "Street address line 3" at bounding box center [471, 540] width 288 height 28
type input "Plympton"
click at [452, 592] on input "Town/City" at bounding box center [471, 606] width 288 height 28
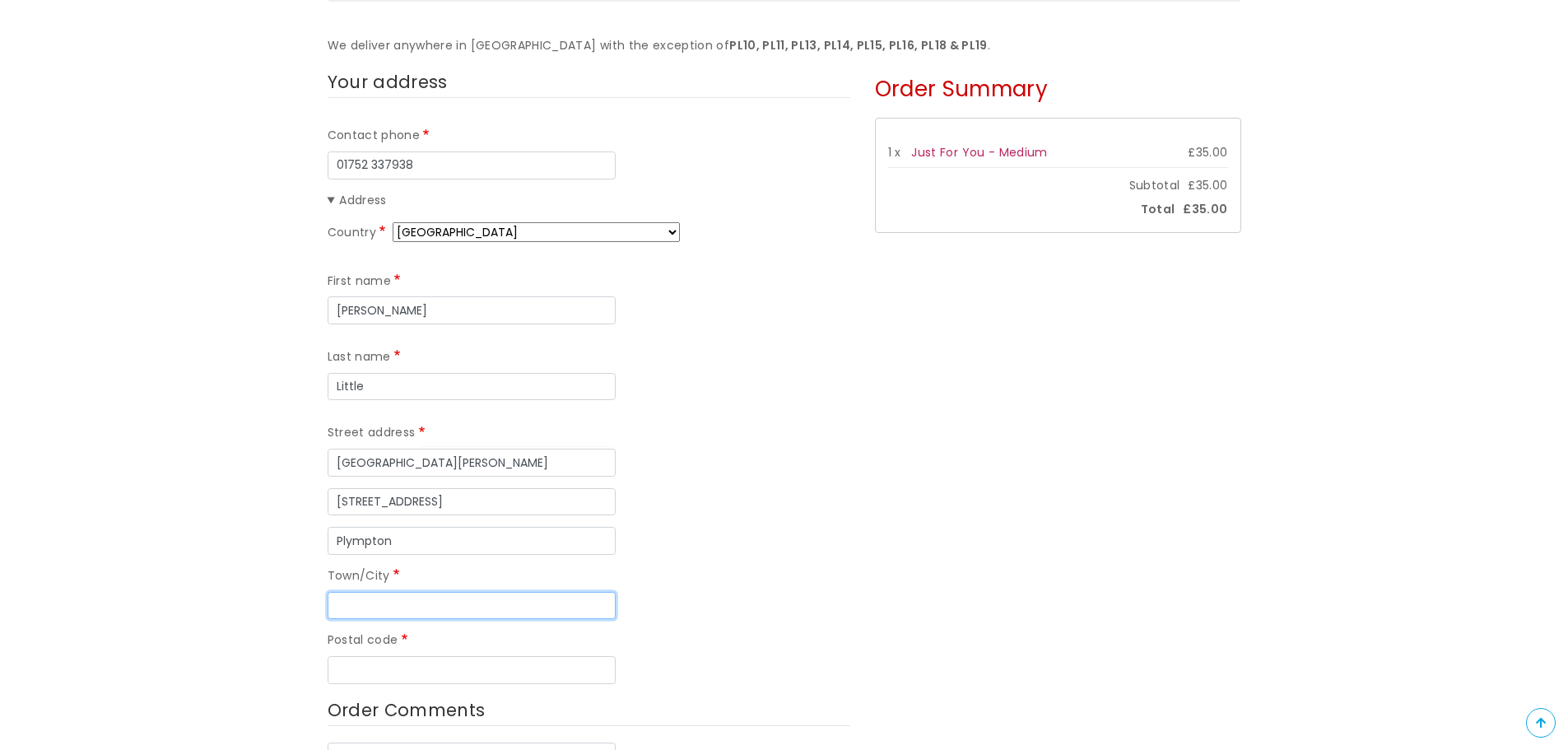
type input "Plymouth"
click at [457, 656] on input "Postal code" at bounding box center [471, 670] width 288 height 28
type input "PL7 4LE"
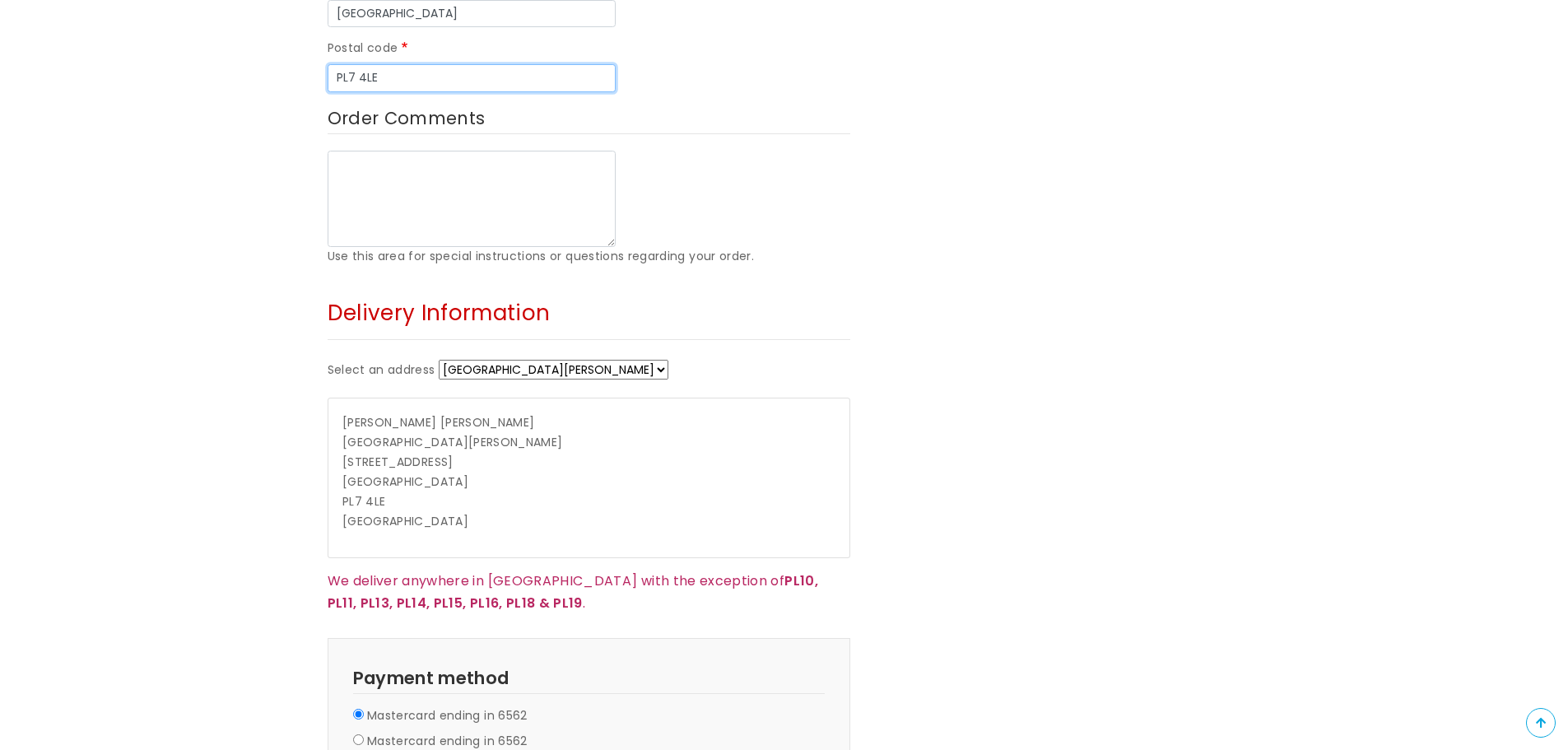
scroll to position [823, 0]
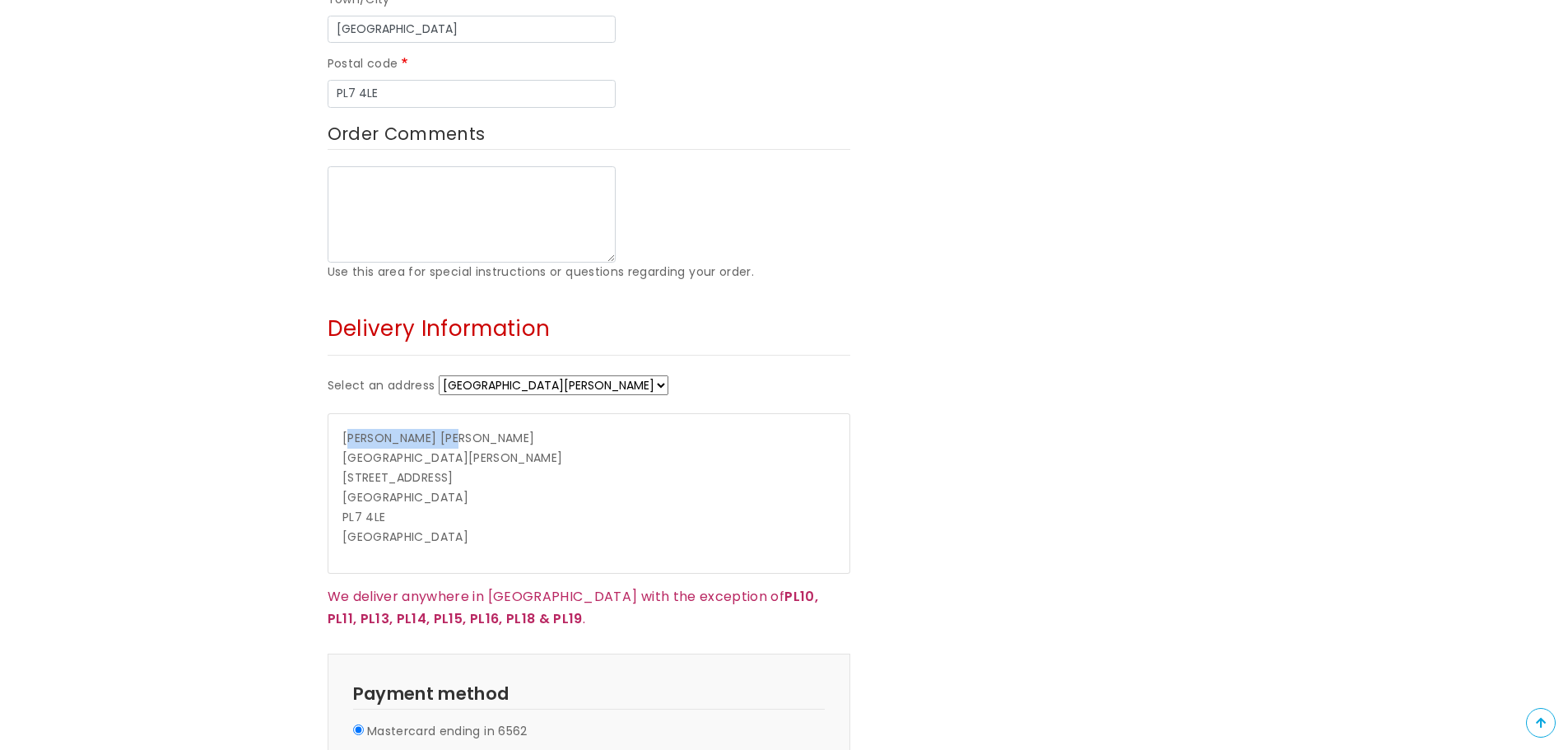
drag, startPoint x: 352, startPoint y: 362, endPoint x: 397, endPoint y: 368, distance: 45.4
click at [398, 428] on p "Jenna Richards Meadowside & St Francis Care Centre 5 Plymbridge Road Plymouth P…" at bounding box center [587, 487] width 492 height 119
click at [343, 429] on span "Jenna" at bounding box center [389, 438] width 95 height 17
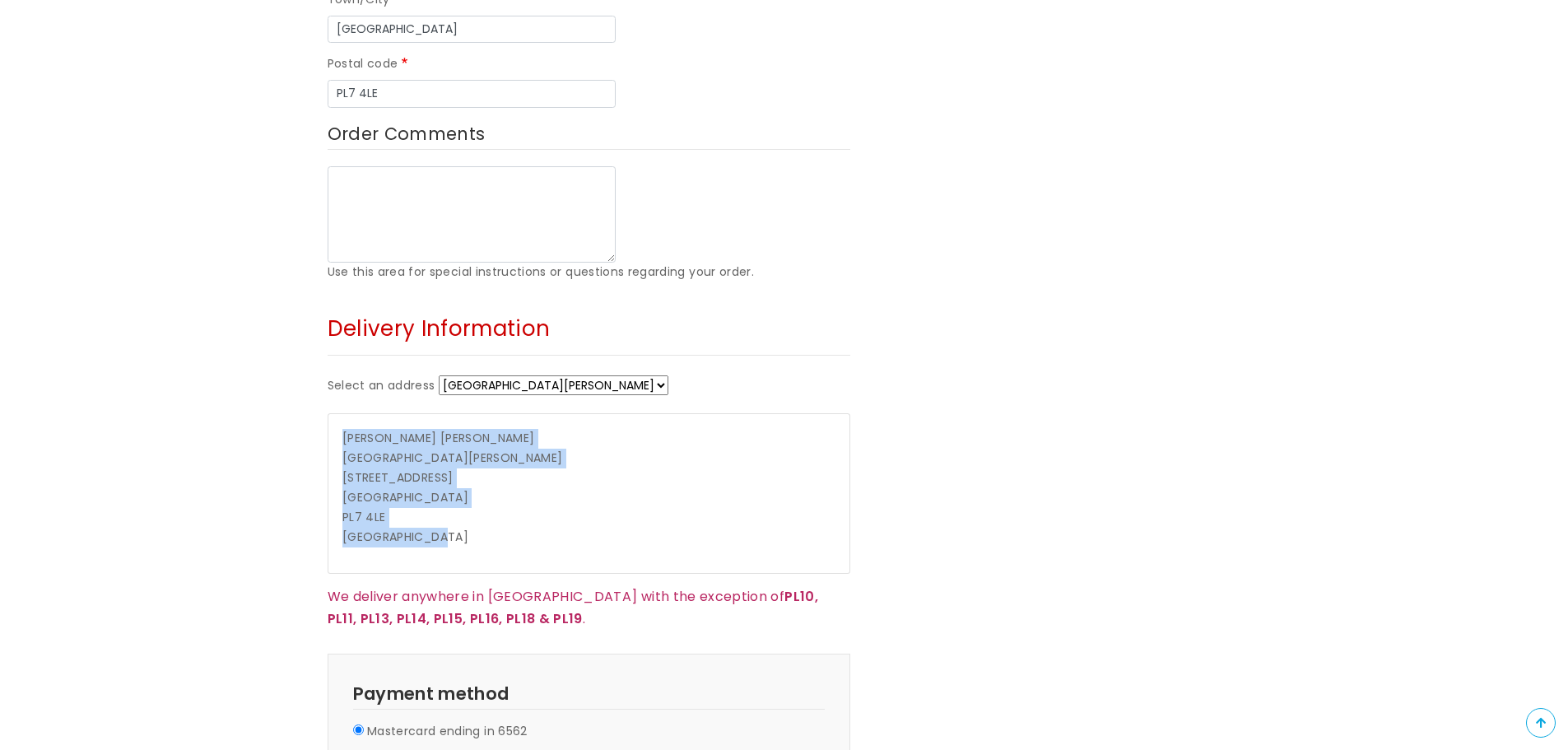
drag, startPoint x: 382, startPoint y: 362, endPoint x: 552, endPoint y: 458, distance: 195.2
click at [552, 458] on p "Jenna Richards Meadowside & St Francis Care Centre 5 Plymbridge Road Plymouth P…" at bounding box center [587, 487] width 492 height 119
click at [665, 375] on select "Meadowside & St Francis Care Centre Meadowside & St Francis Care Centre + Enter…" at bounding box center [553, 384] width 230 height 19
select select "_new"
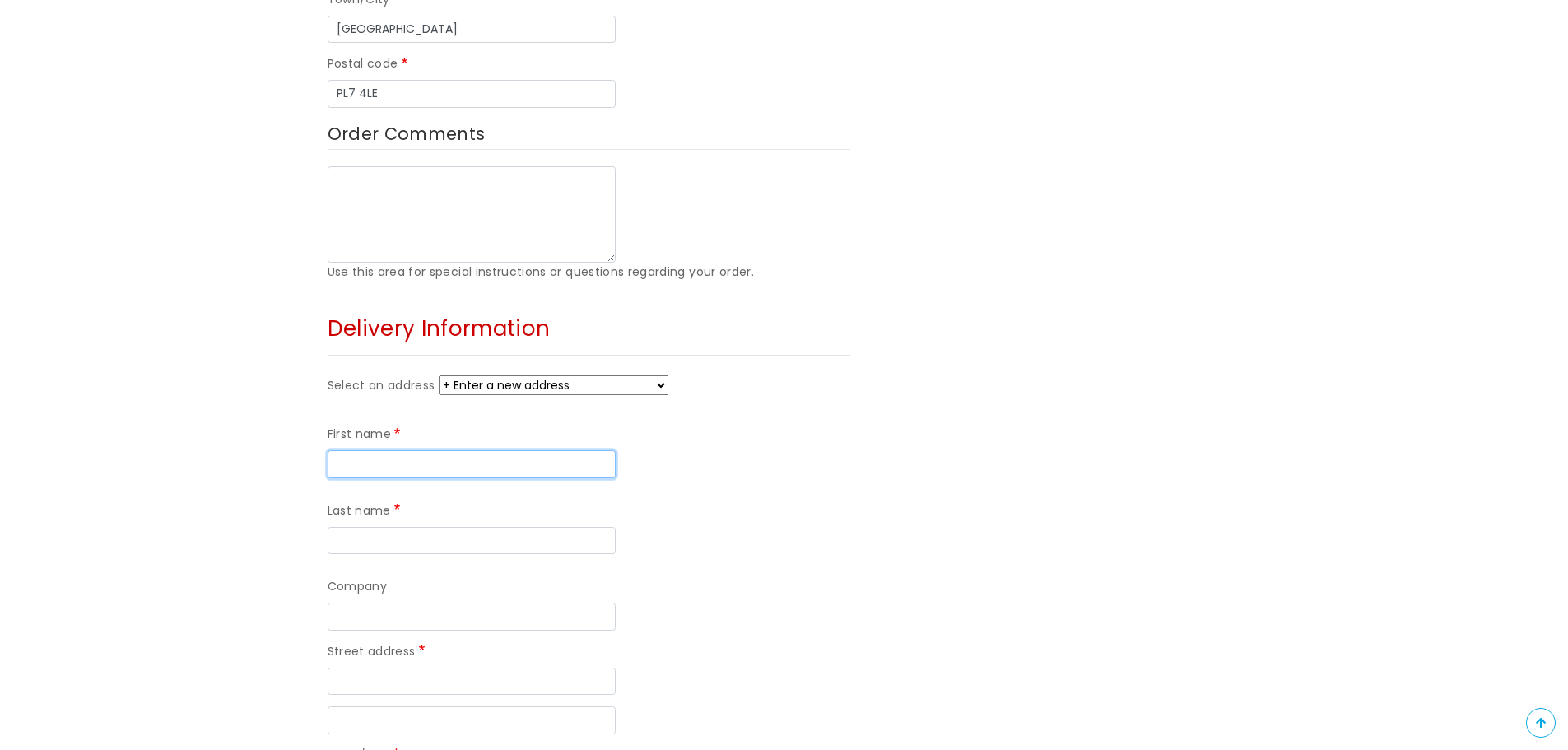
drag, startPoint x: 356, startPoint y: 387, endPoint x: 366, endPoint y: 391, distance: 10.8
click at [356, 450] on input "First name" at bounding box center [471, 464] width 288 height 28
type input "Morenike"
click at [609, 527] on input "Last name" at bounding box center [471, 540] width 288 height 28
type input "Adeniyi"
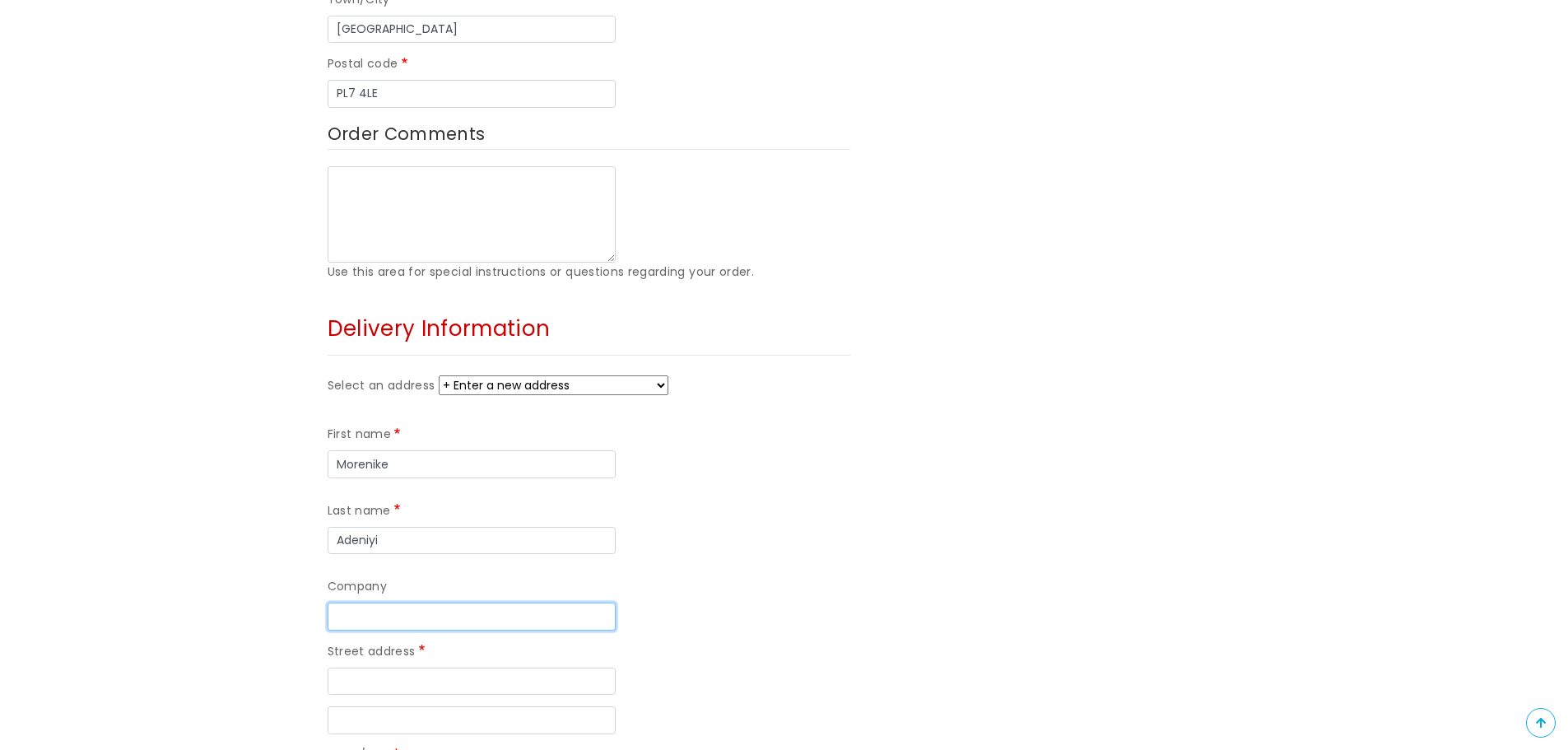
drag, startPoint x: 360, startPoint y: 463, endPoint x: 360, endPoint y: 476, distance: 13.0
click at [360, 602] on input "Company" at bounding box center [471, 616] width 288 height 28
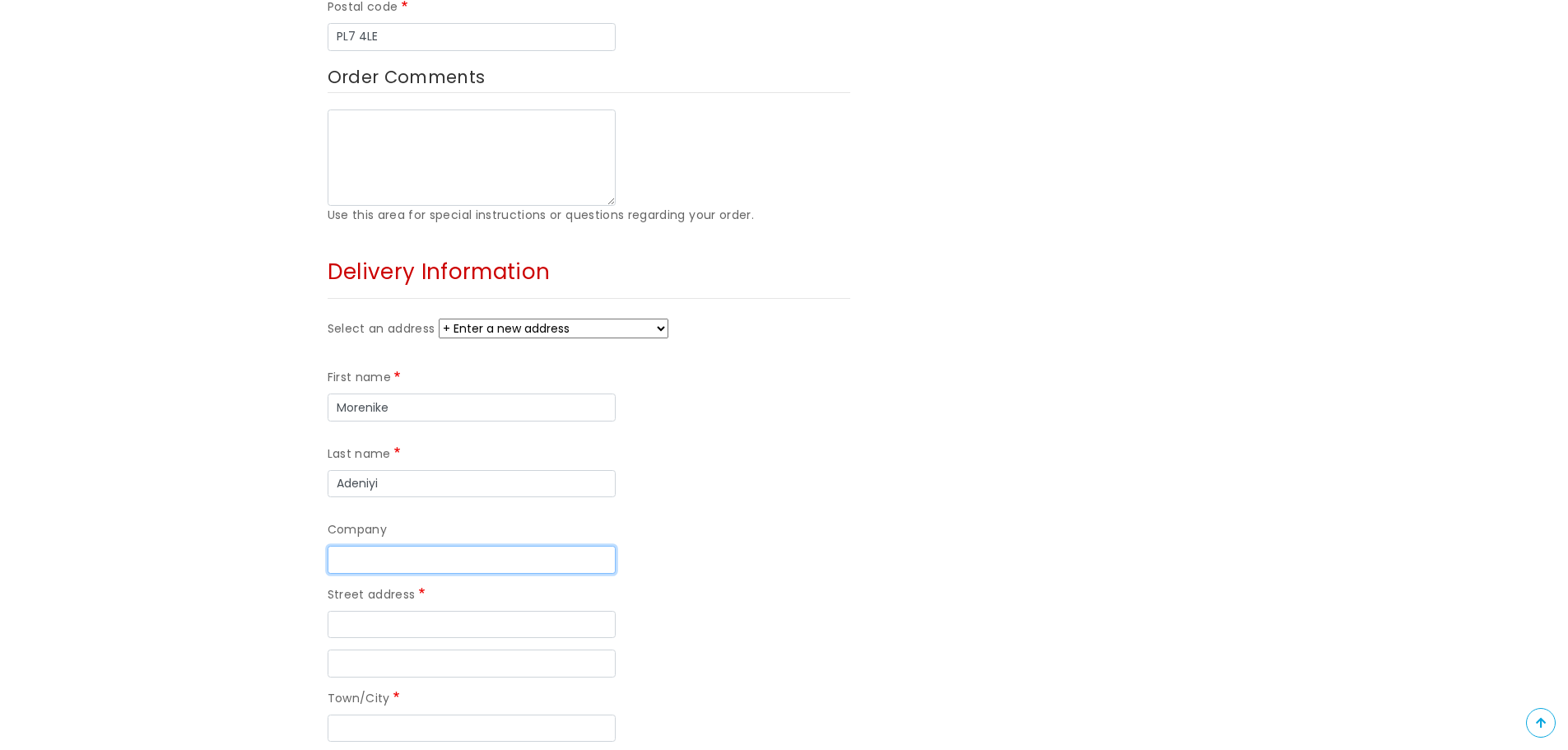
scroll to position [905, 0]
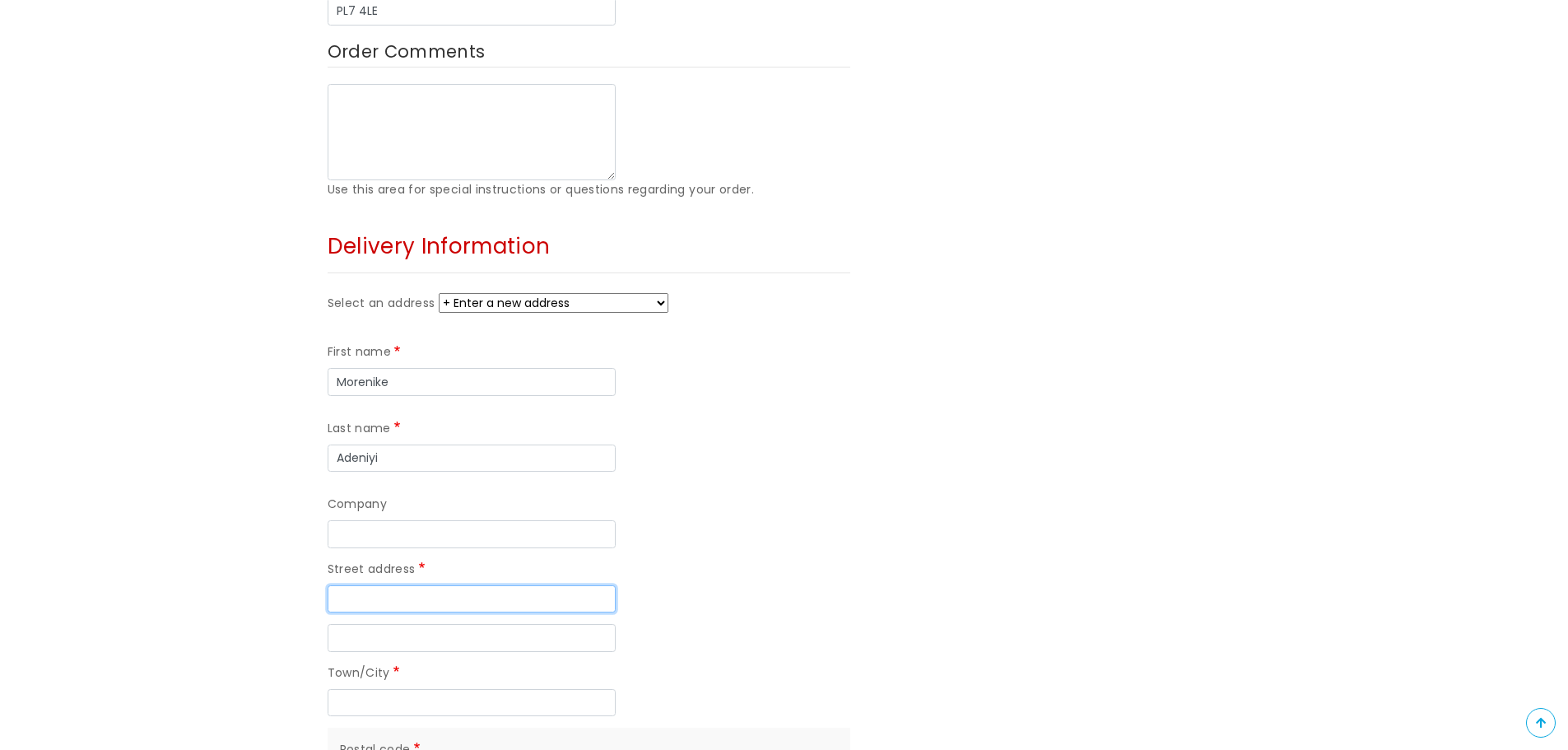
drag, startPoint x: 353, startPoint y: 454, endPoint x: 381, endPoint y: 447, distance: 28.9
click at [353, 585] on input "Street address" at bounding box center [471, 599] width 288 height 28
type input "14 Vaagso Close"
click at [415, 624] on input "Street address line 2" at bounding box center [471, 638] width 288 height 28
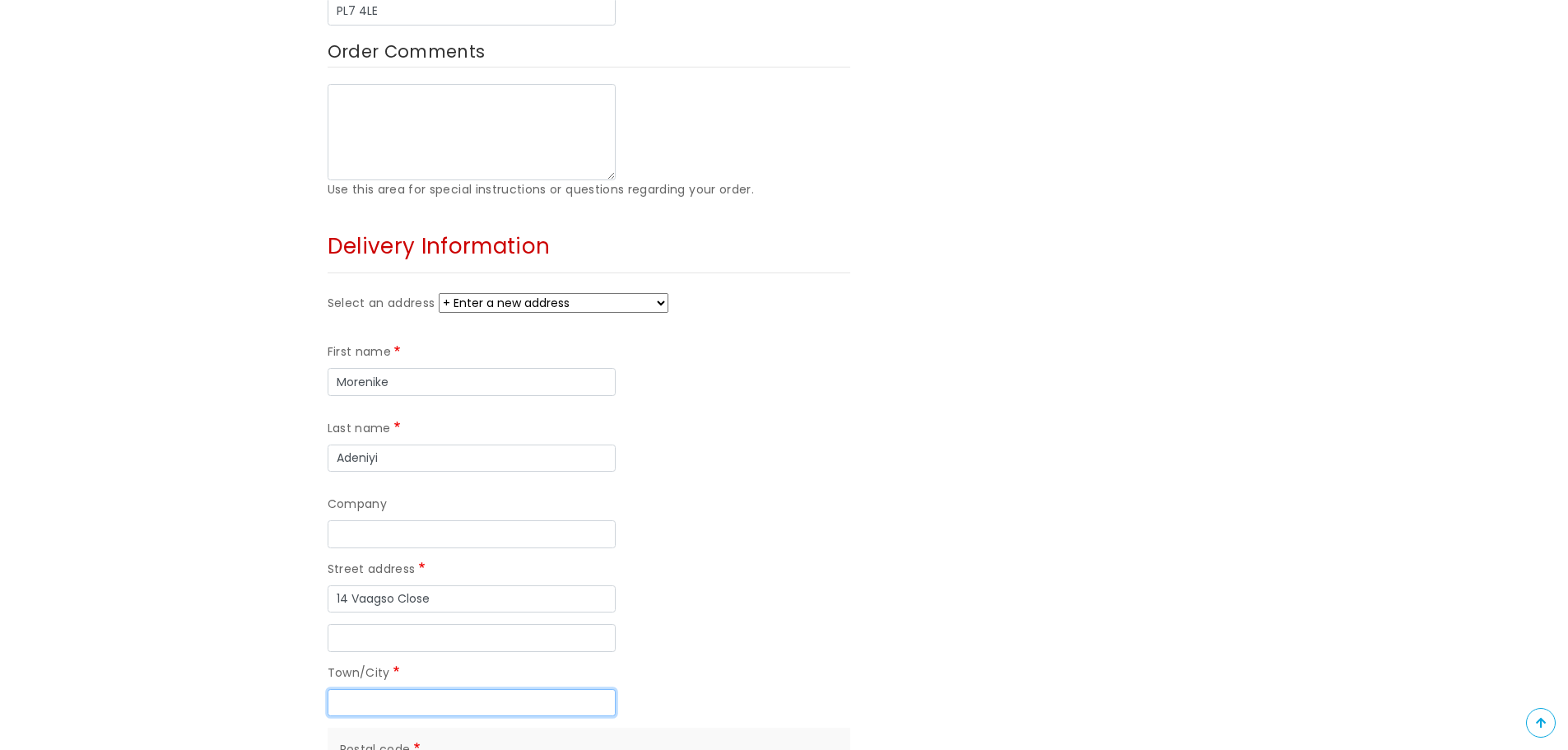
click at [369, 688] on input "Town/City" at bounding box center [471, 702] width 288 height 28
type input "Plymouth"
type input "PL1 4DD"
click at [870, 495] on div "Order Summary 1 x Just For You - Medium £35.00 Subtotal £35.00 Total £35.00" at bounding box center [1057, 275] width 391 height 1732
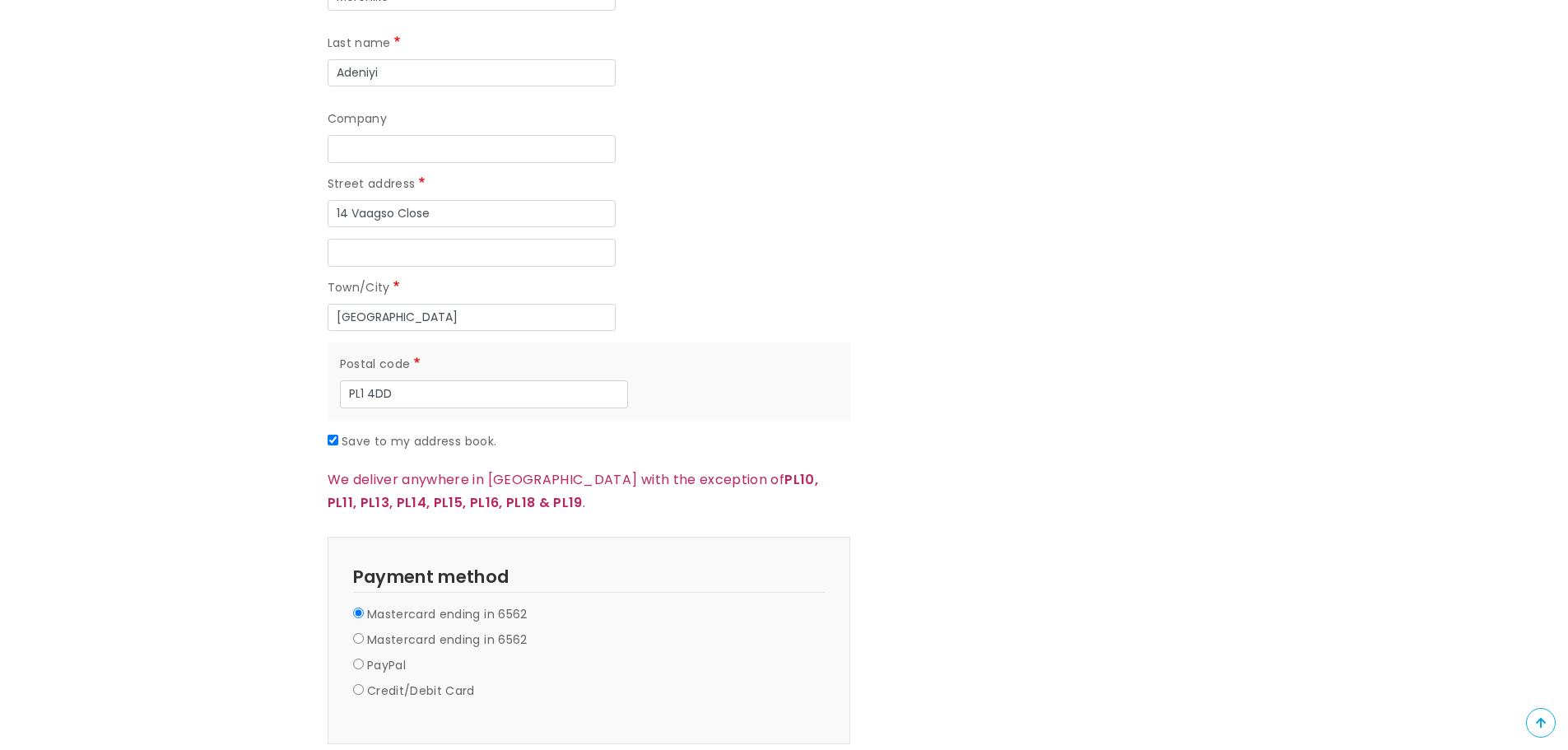
scroll to position [1317, 0]
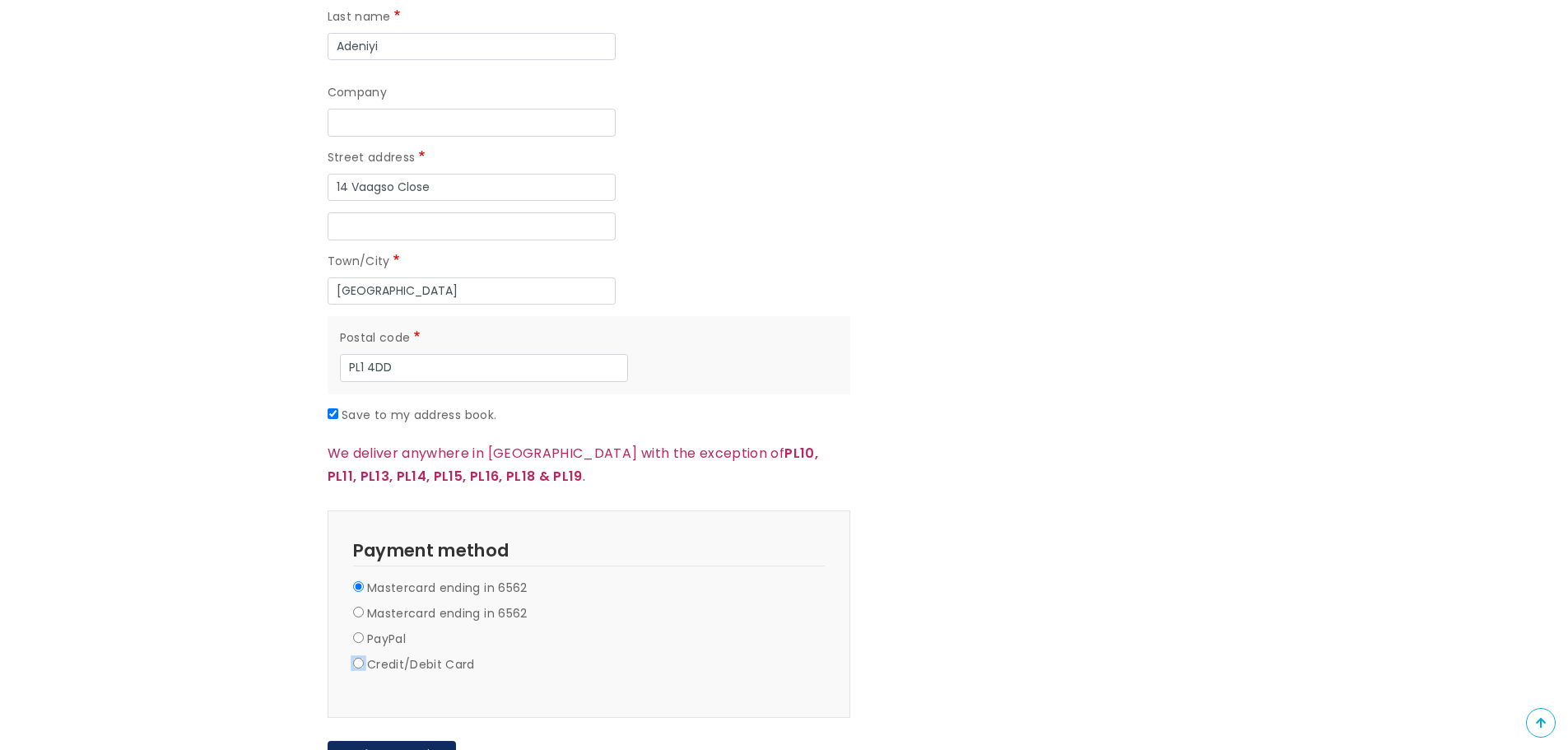
click at [358, 657] on input "Credit/Debit Card" at bounding box center [358, 663] width 11 height 11
radio input "true"
click at [837, 510] on fieldset "Payment Information Payment method Mastercard ending in 6562 Mastercard ending …" at bounding box center [588, 673] width 523 height 325
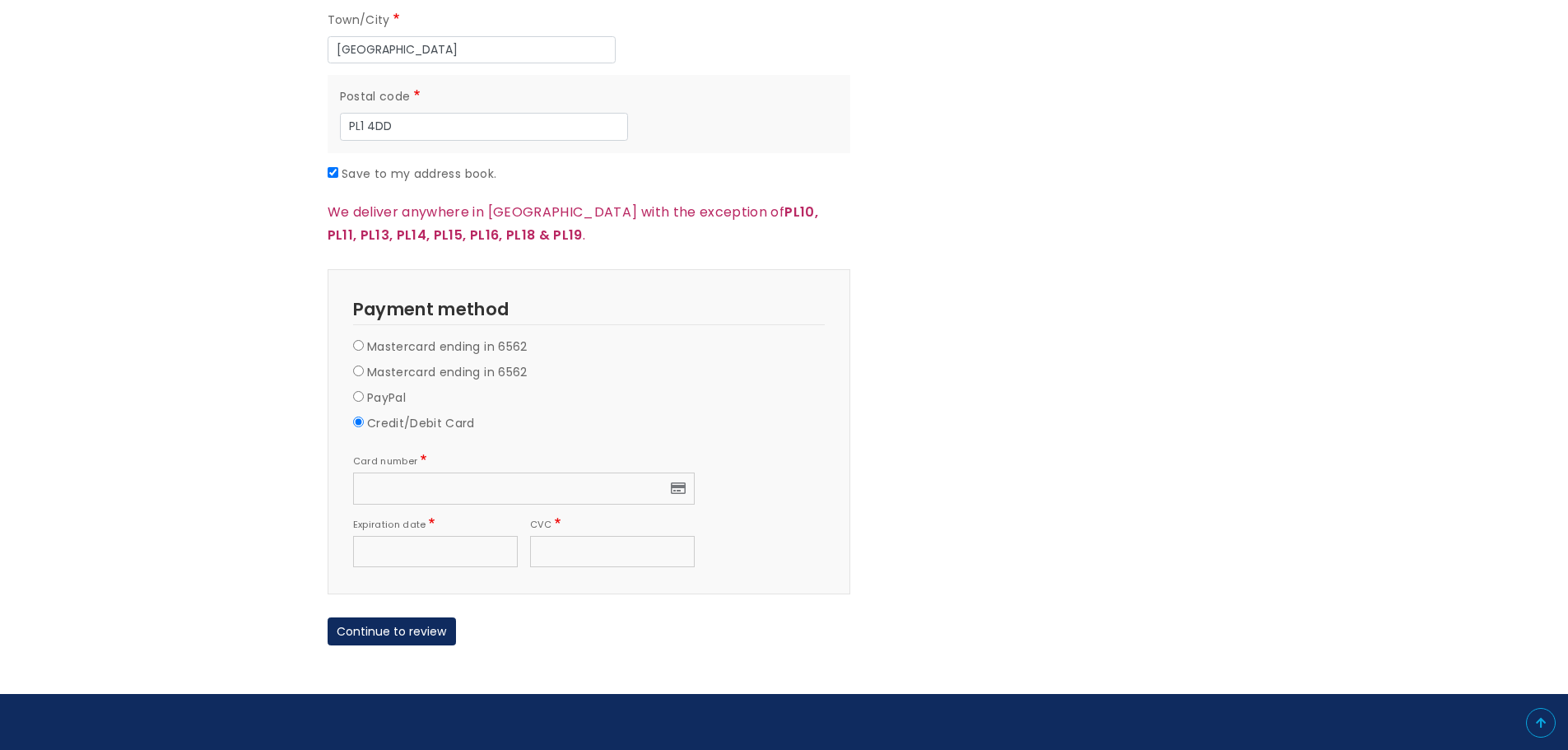
scroll to position [1399, 0]
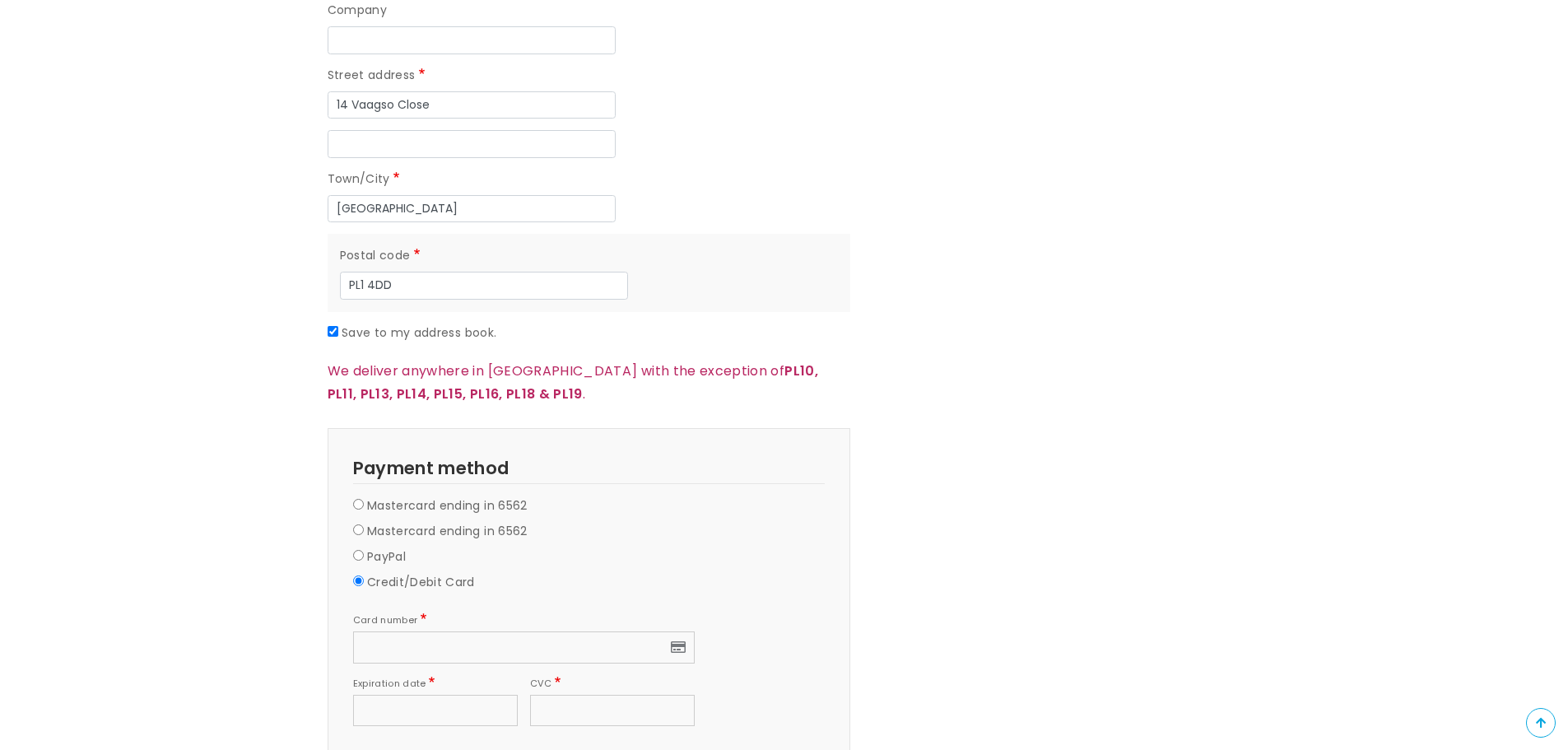
click at [682, 573] on div "Credit/Debit Card" at bounding box center [588, 585] width 472 height 26
click at [334, 326] on input "Save to my address book." at bounding box center [333, 332] width 11 height 11
checkbox input "false"
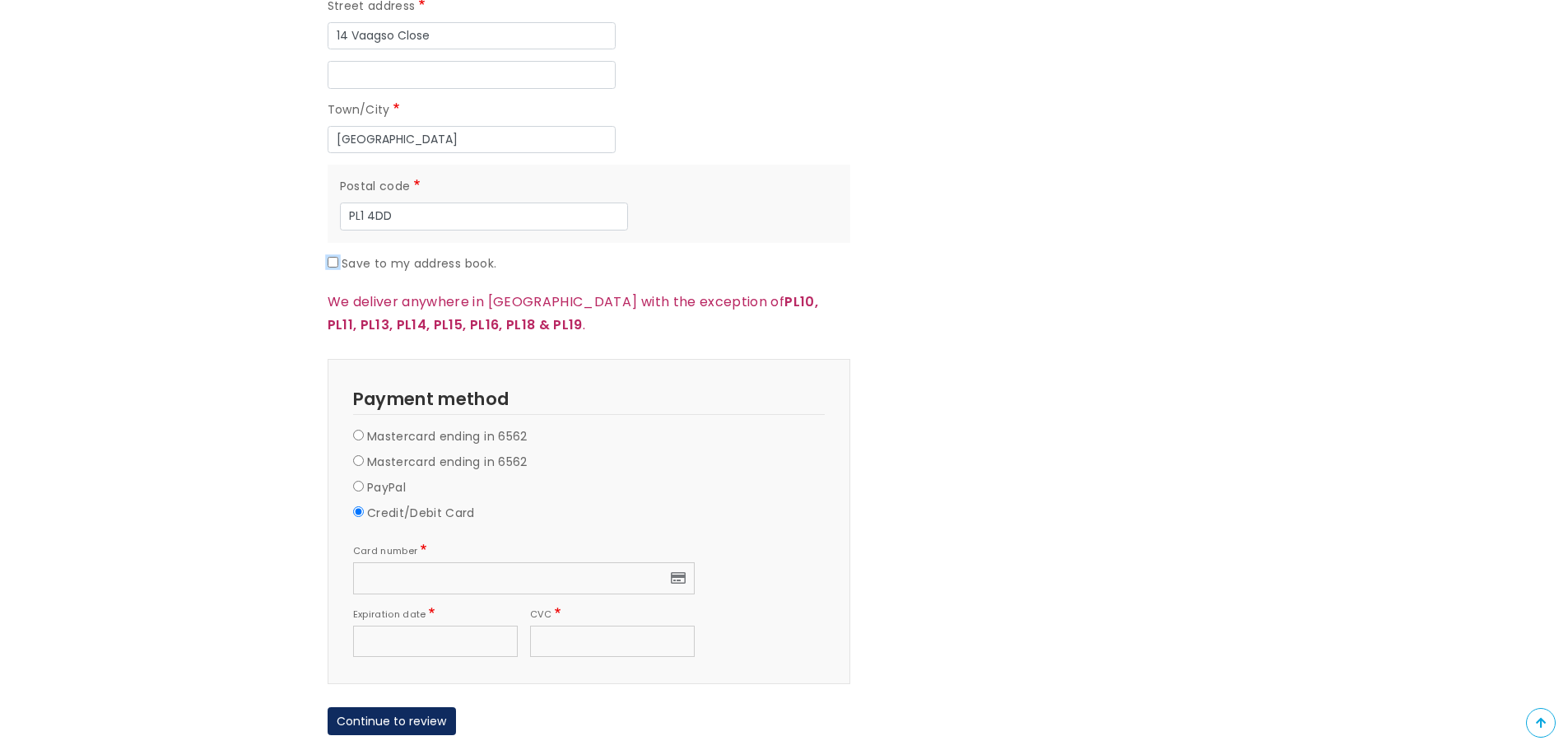
scroll to position [1563, 0]
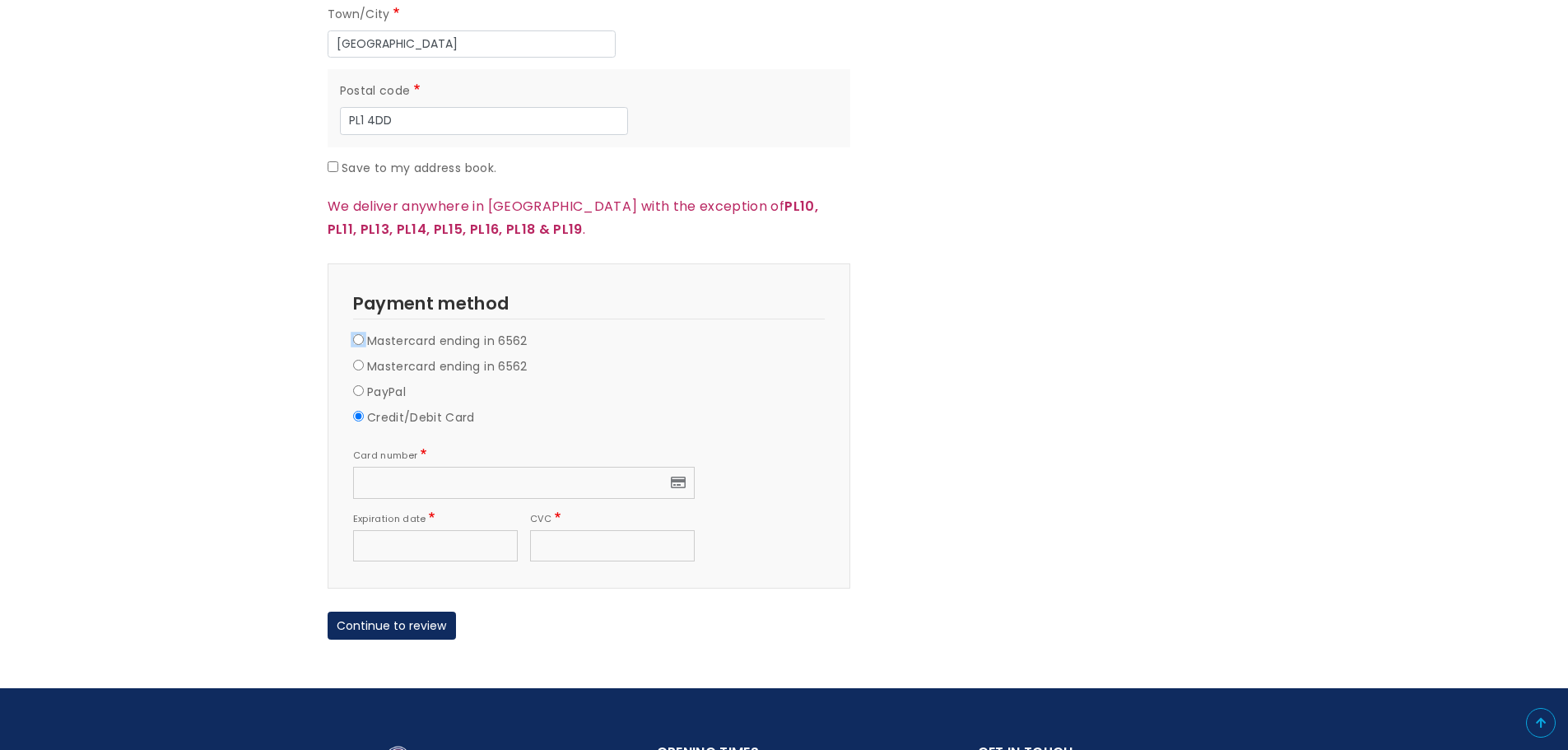
click at [357, 335] on input "Mastercard ending in 6562" at bounding box center [358, 340] width 11 height 11
radio input "true"
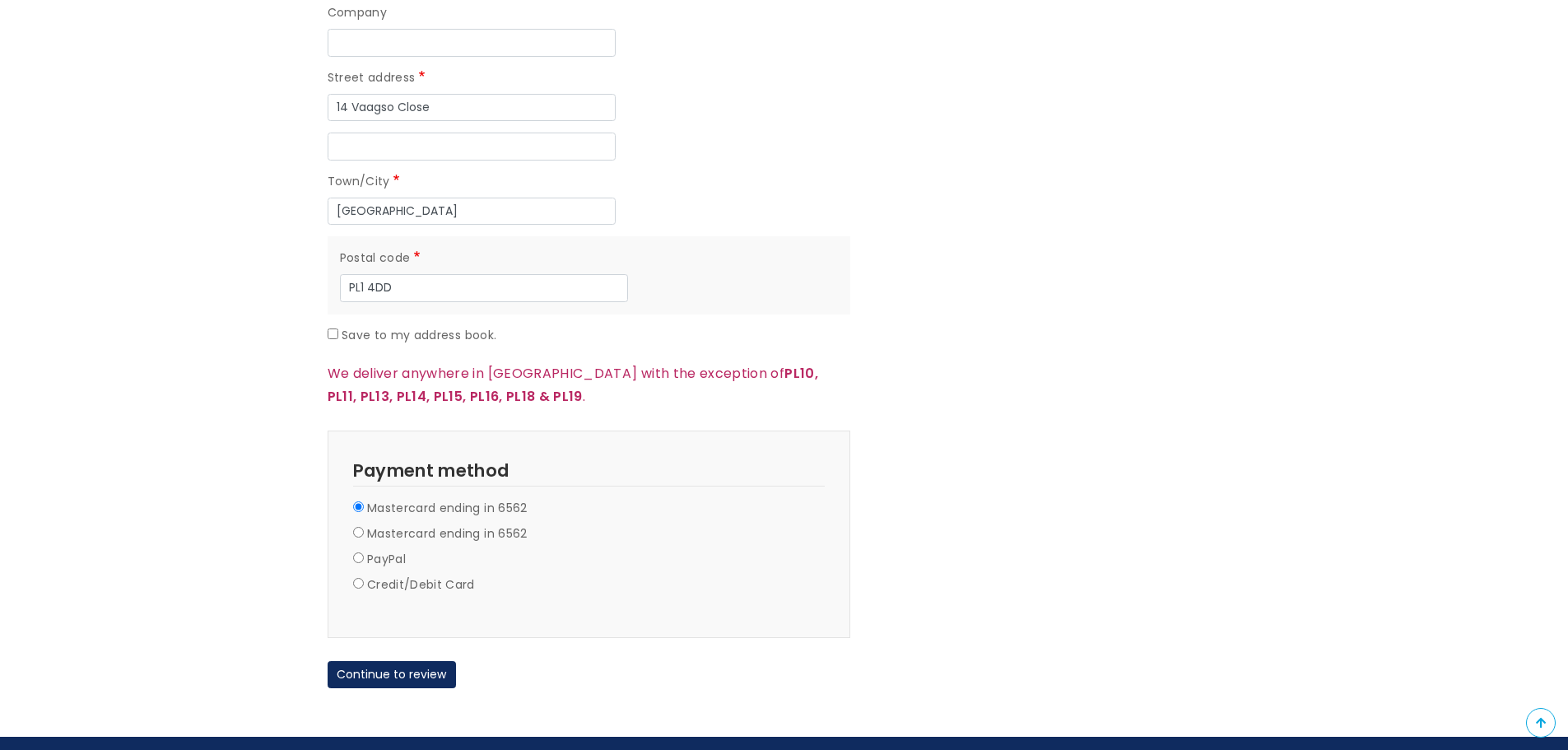
scroll to position [1399, 0]
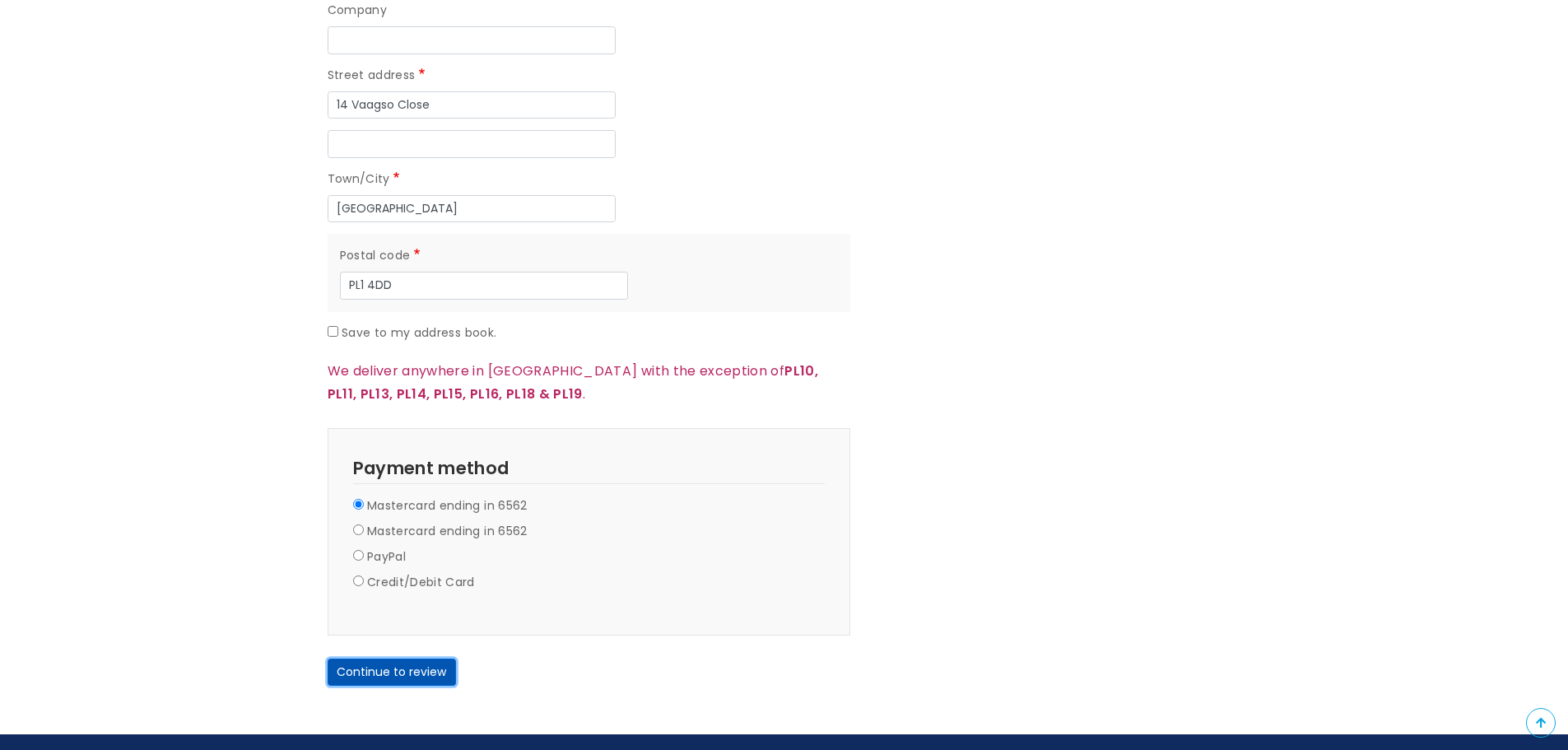
click at [363, 658] on button "Continue to review" at bounding box center [392, 672] width 129 height 28
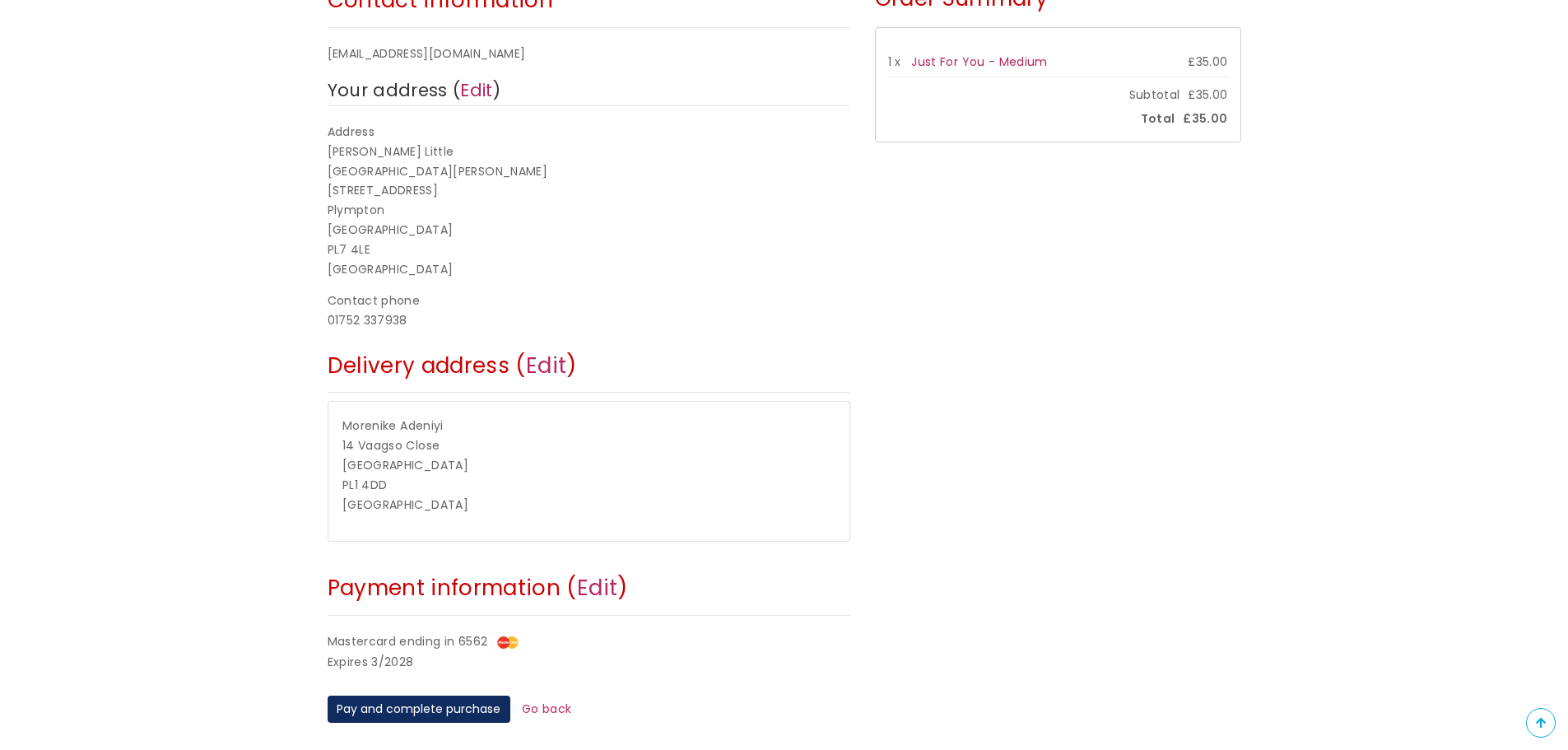
scroll to position [329, 0]
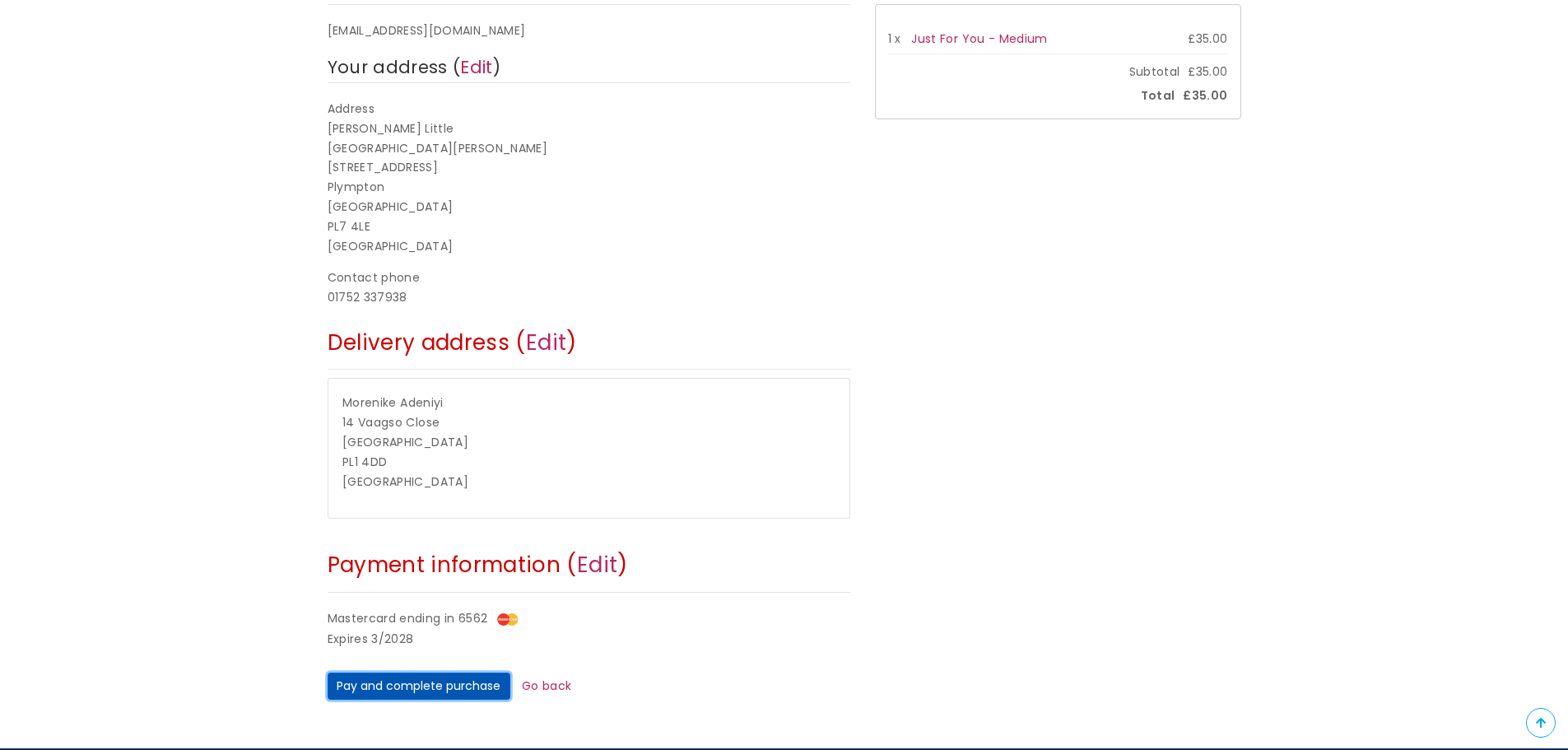
click at [456, 688] on button "Pay and complete purchase" at bounding box center [418, 687] width 183 height 28
